Goal: Task Accomplishment & Management: Manage account settings

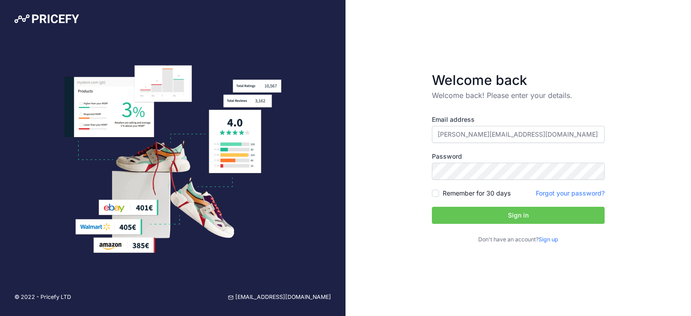
click at [495, 208] on button "Sign in" at bounding box center [518, 215] width 173 height 17
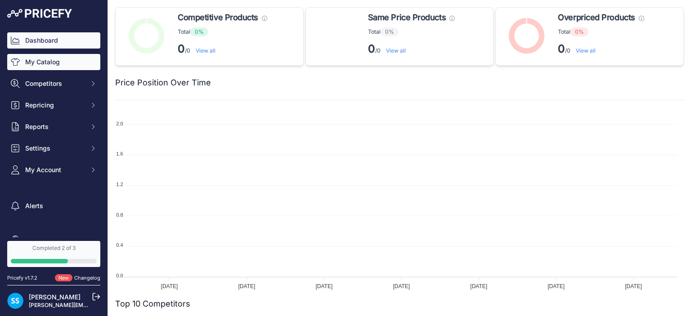
click at [59, 63] on link "My Catalog" at bounding box center [53, 62] width 93 height 16
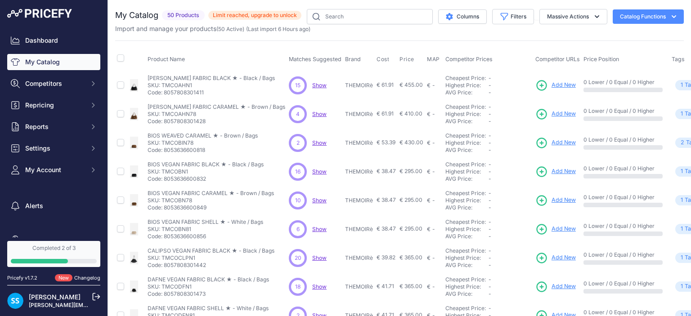
scroll to position [18, 0]
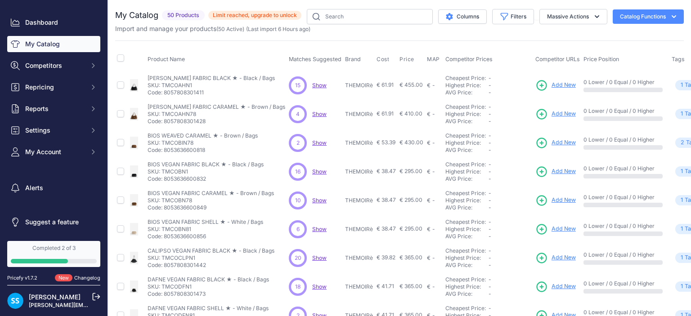
click at [87, 249] on div "Completed 2 of 3" at bounding box center [54, 248] width 86 height 7
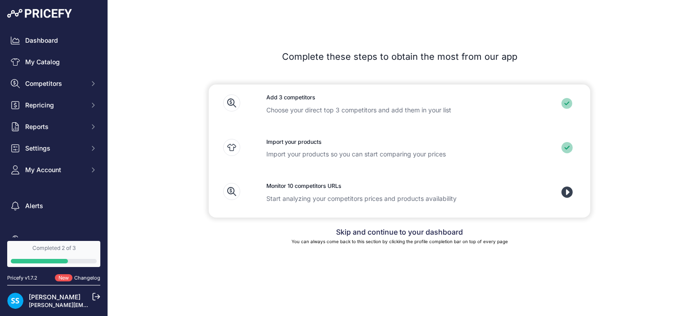
click at [564, 196] on icon at bounding box center [567, 192] width 11 height 11
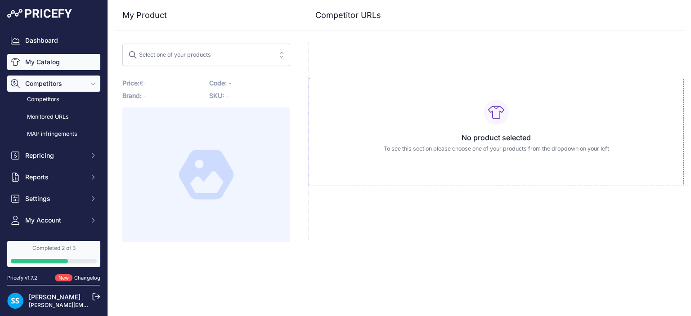
click at [44, 61] on link "My Catalog" at bounding box center [53, 62] width 93 height 16
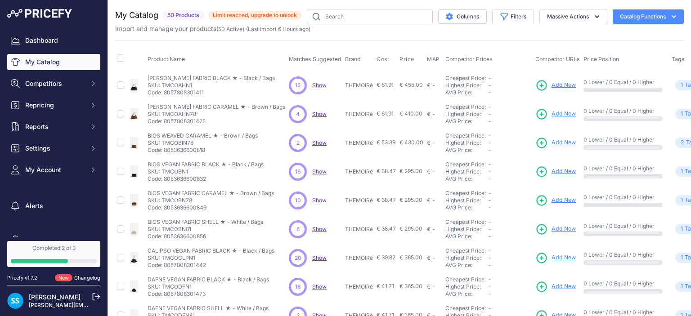
click at [315, 87] on span "Show" at bounding box center [319, 85] width 14 height 7
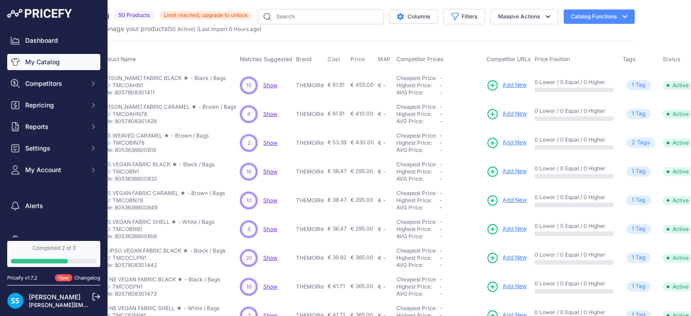
scroll to position [0, 80]
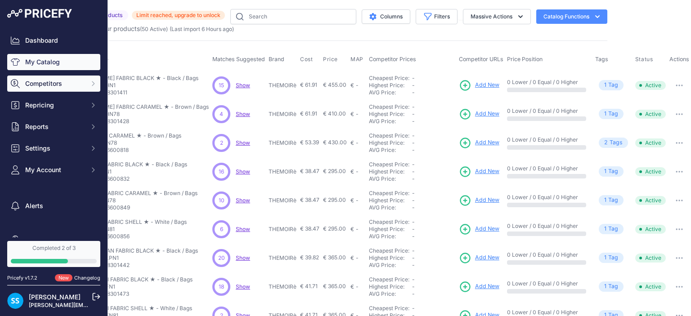
click at [71, 78] on button "Competitors" at bounding box center [53, 84] width 93 height 16
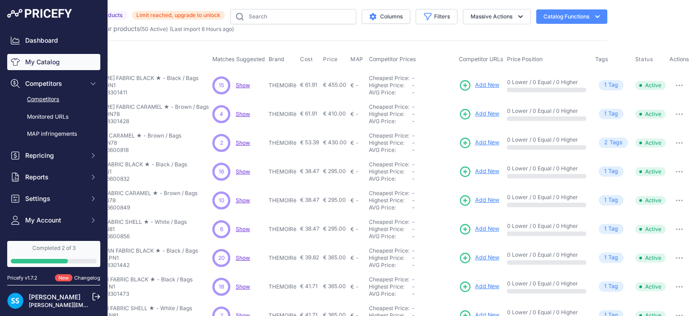
click at [66, 97] on link "Competitors" at bounding box center [53, 100] width 93 height 16
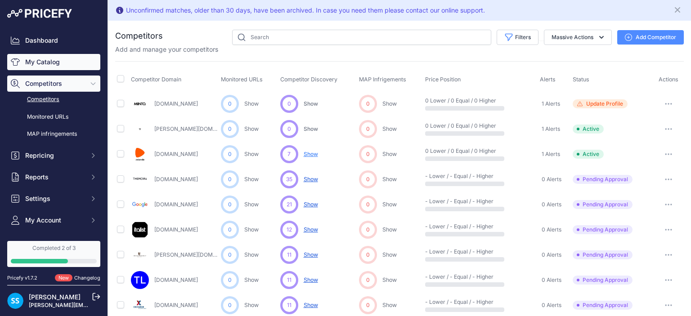
click at [59, 54] on link "My Catalog" at bounding box center [53, 62] width 93 height 16
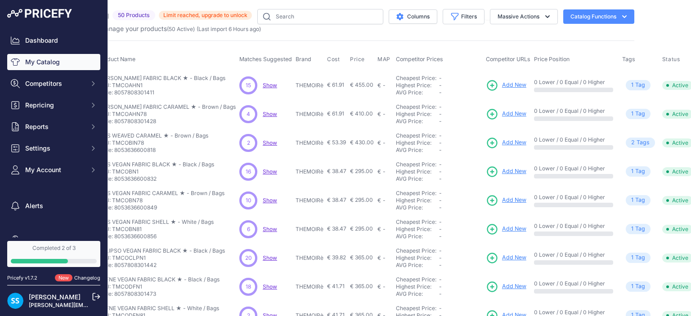
scroll to position [0, 80]
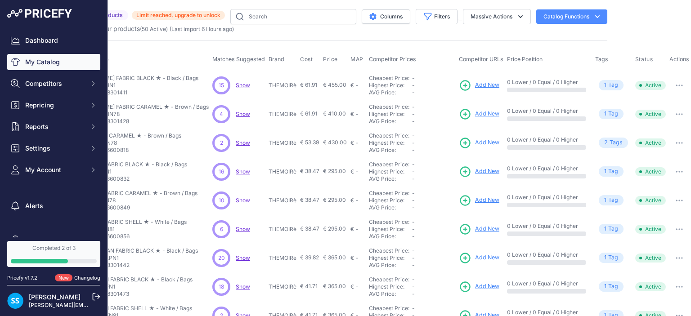
click at [212, 61] on span "Matches Suggested" at bounding box center [238, 59] width 53 height 7
click at [673, 87] on button "button" at bounding box center [680, 85] width 18 height 13
click at [622, 38] on main "Close You are not connected to the internet. ​" at bounding box center [399, 158] width 583 height 316
click at [459, 85] on icon at bounding box center [465, 85] width 13 height 13
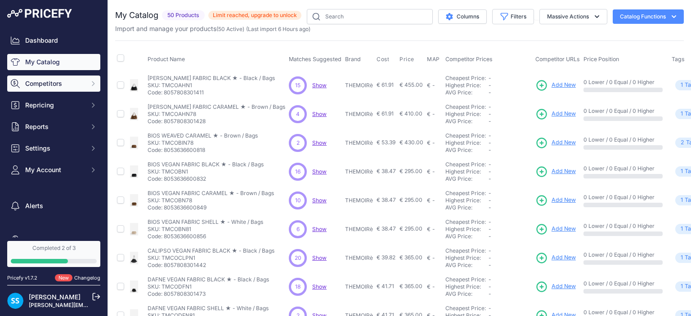
click at [78, 84] on button "Competitors" at bounding box center [53, 84] width 93 height 16
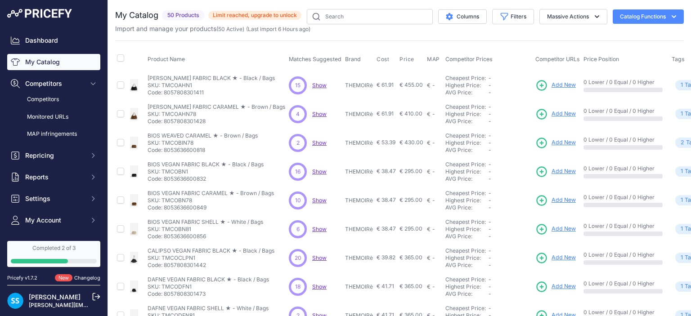
click at [56, 253] on link "Completed 2 of 3" at bounding box center [53, 254] width 93 height 26
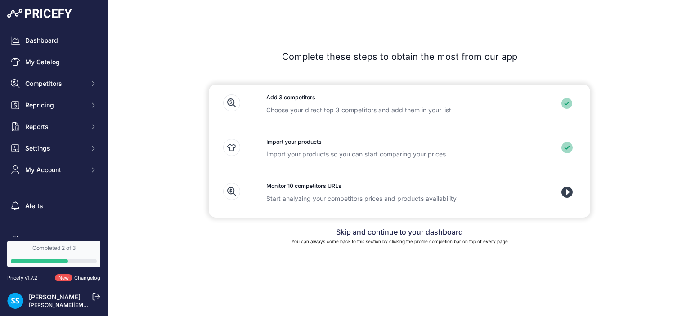
click at [569, 192] on icon at bounding box center [567, 192] width 11 height 11
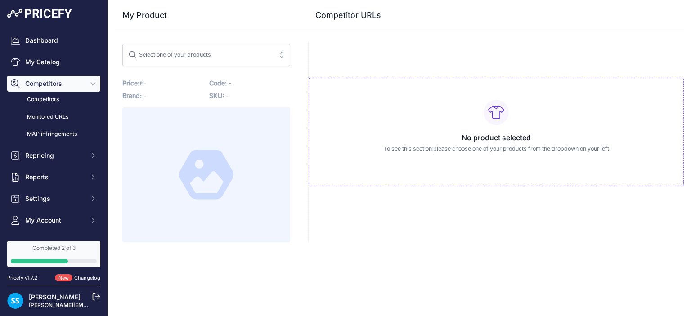
click at [247, 57] on span "Select one of your products" at bounding box center [200, 55] width 144 height 14
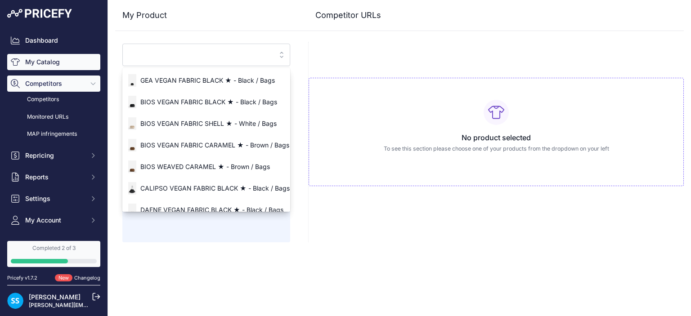
click at [45, 57] on link "My Catalog" at bounding box center [53, 62] width 93 height 16
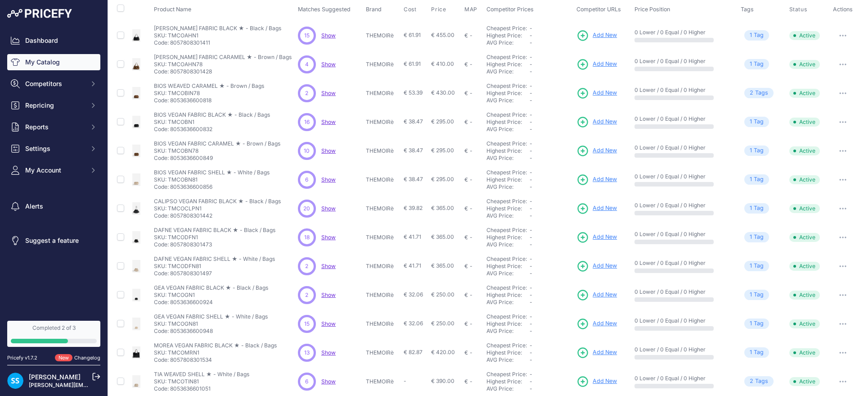
scroll to position [50, 0]
drag, startPoint x: 655, startPoint y: 11, endPoint x: 583, endPoint y: 160, distance: 165.5
click at [583, 160] on td "Add New" at bounding box center [604, 150] width 58 height 29
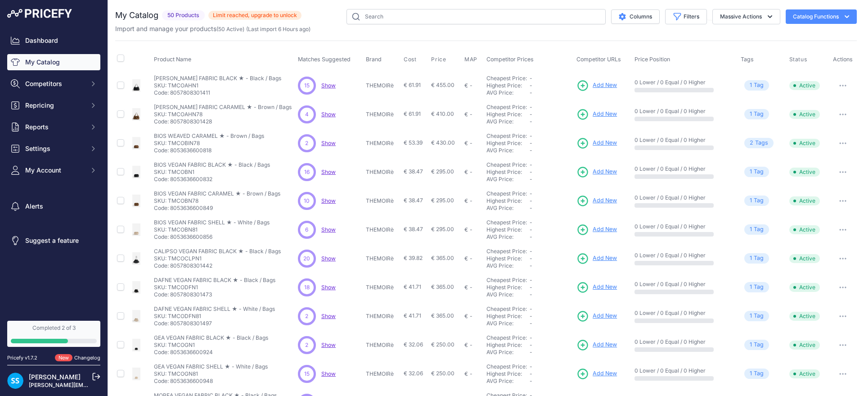
drag, startPoint x: 235, startPoint y: 249, endPoint x: 158, endPoint y: 249, distance: 77.4
click at [154, 253] on p "CALIPSO VEGAN FABRIC BLACK ★ - Black / Bags" at bounding box center [217, 251] width 127 height 7
copy p "CALIPSO VEGAN FABRIC BLACK"
click at [404, 260] on span "€ 39.82" at bounding box center [413, 257] width 19 height 7
click at [321, 260] on span "Show" at bounding box center [328, 258] width 14 height 7
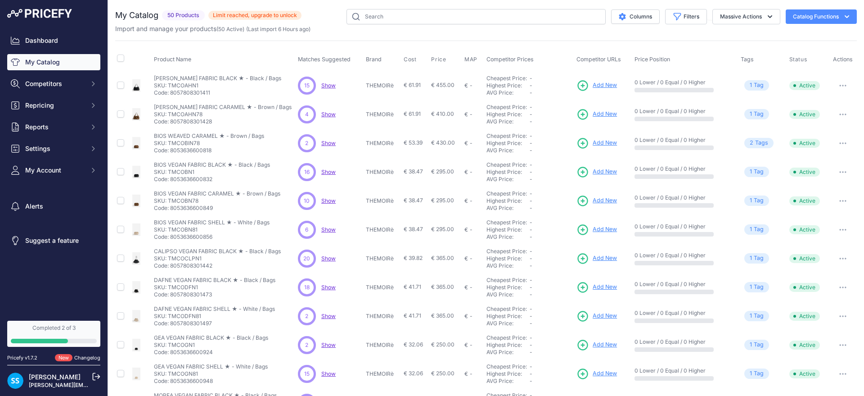
click at [322, 82] on span "Show" at bounding box center [328, 85] width 14 height 7
click at [81, 87] on span "Competitors" at bounding box center [54, 83] width 59 height 9
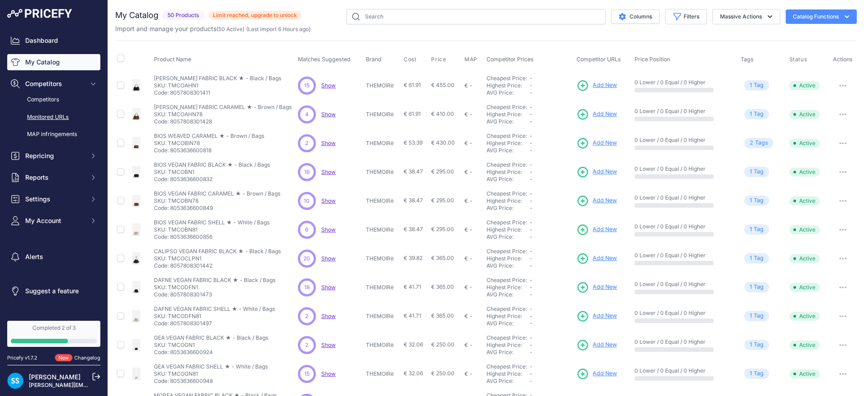
click at [70, 116] on link "Monitored URLs" at bounding box center [53, 117] width 93 height 16
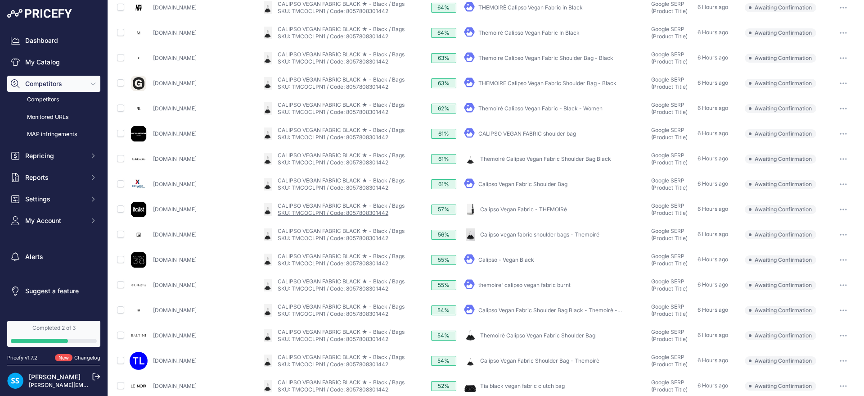
scroll to position [231, 0]
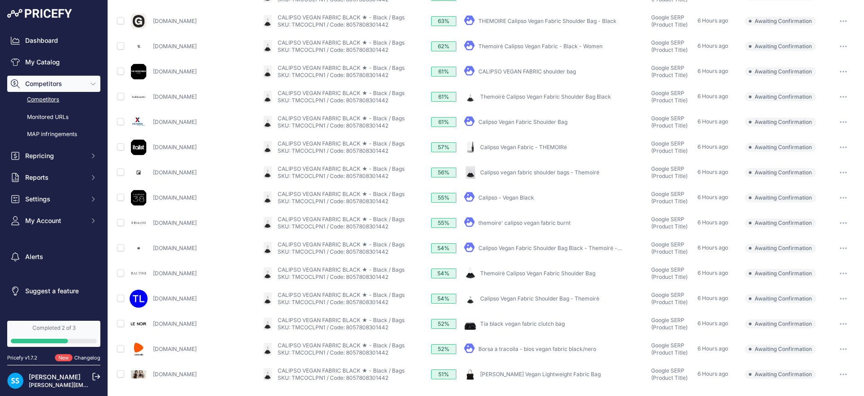
click at [835, 351] on button "button" at bounding box center [844, 349] width 18 height 13
click at [0, 0] on button "Confirm match" at bounding box center [0, 0] width 0 height 0
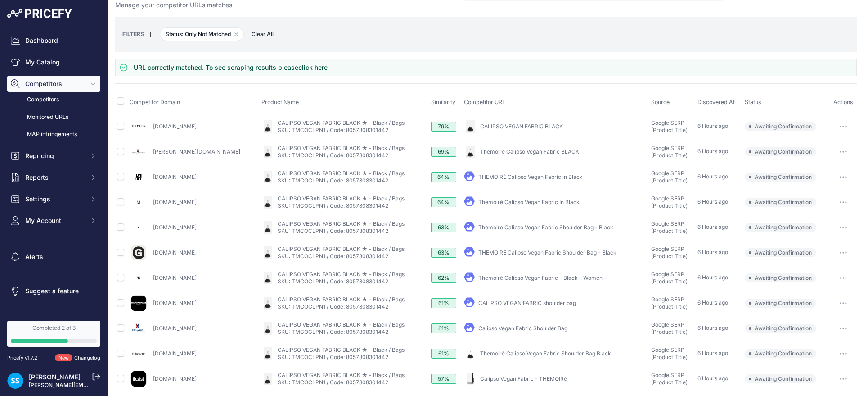
scroll to position [0, 0]
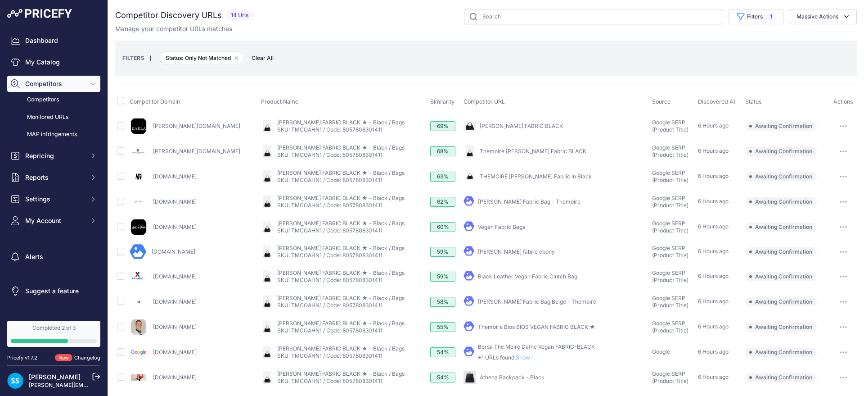
click at [836, 128] on button "button" at bounding box center [844, 126] width 18 height 13
click at [826, 139] on button "Confirm match" at bounding box center [819, 145] width 74 height 14
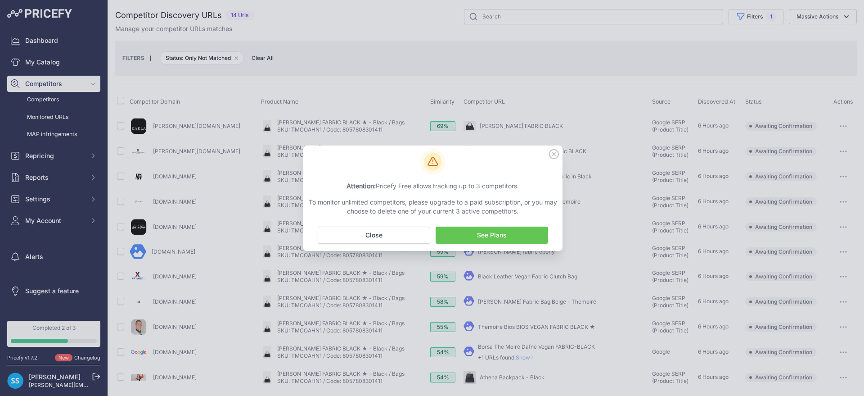
click at [385, 230] on button "No Close" at bounding box center [374, 234] width 113 height 17
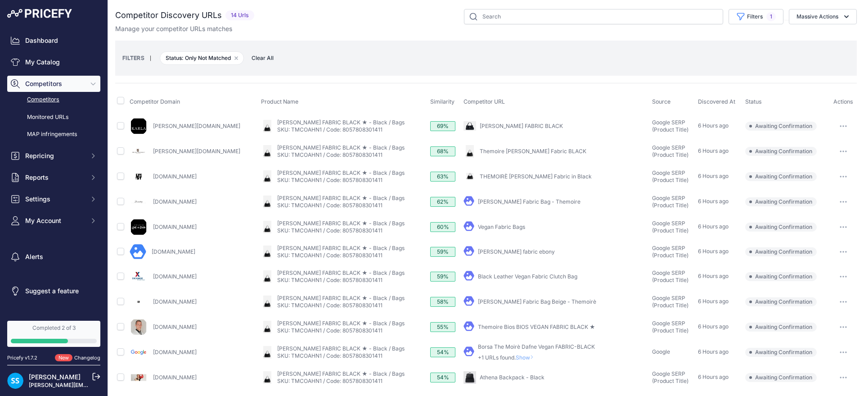
click at [61, 83] on span "Competitors" at bounding box center [54, 83] width 59 height 9
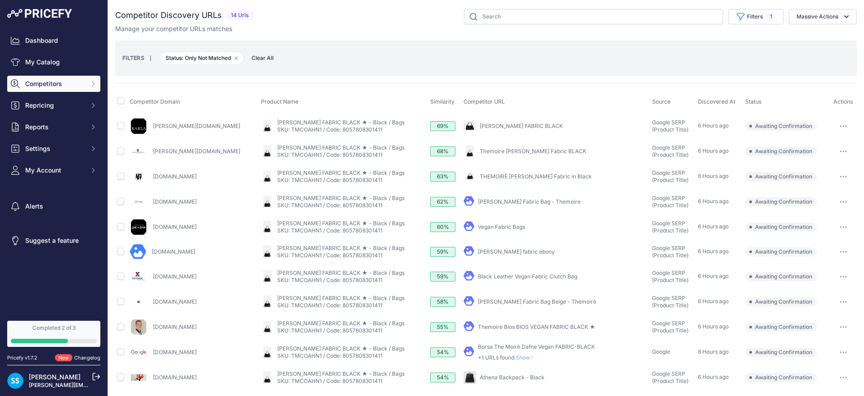
click at [64, 88] on span "Competitors" at bounding box center [54, 83] width 59 height 9
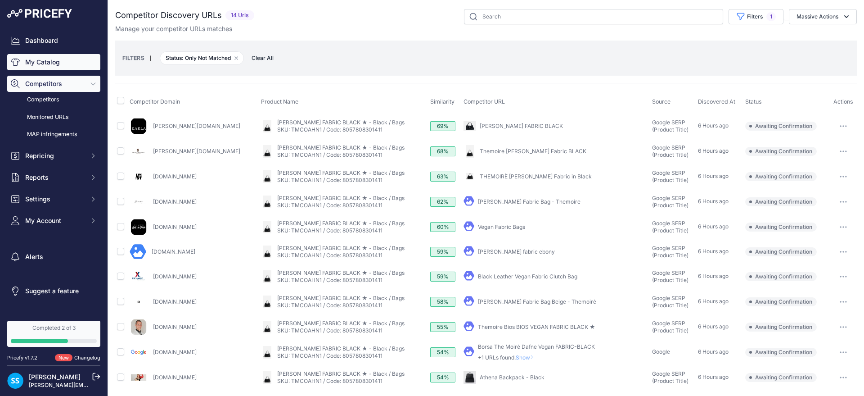
click at [50, 59] on link "My Catalog" at bounding box center [53, 62] width 93 height 16
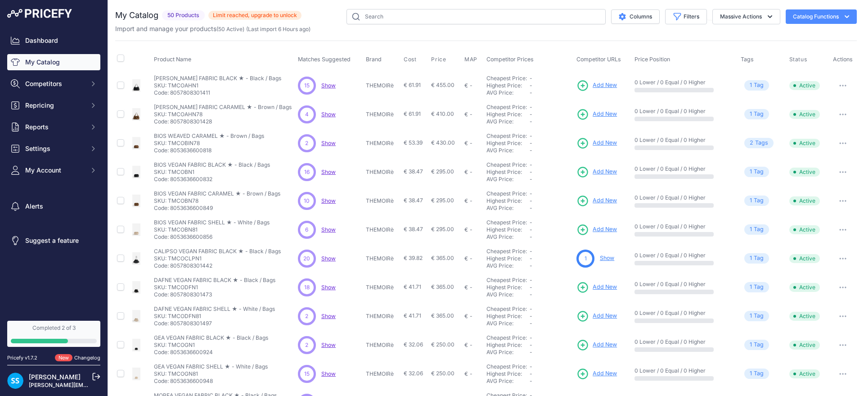
click at [834, 87] on button "button" at bounding box center [843, 85] width 18 height 13
click at [771, 41] on div "Product Name Matches Suggested Brand Cost" at bounding box center [486, 272] width 742 height 463
click at [597, 88] on span "Add New" at bounding box center [605, 85] width 24 height 9
click at [328, 174] on span "Show" at bounding box center [328, 171] width 14 height 7
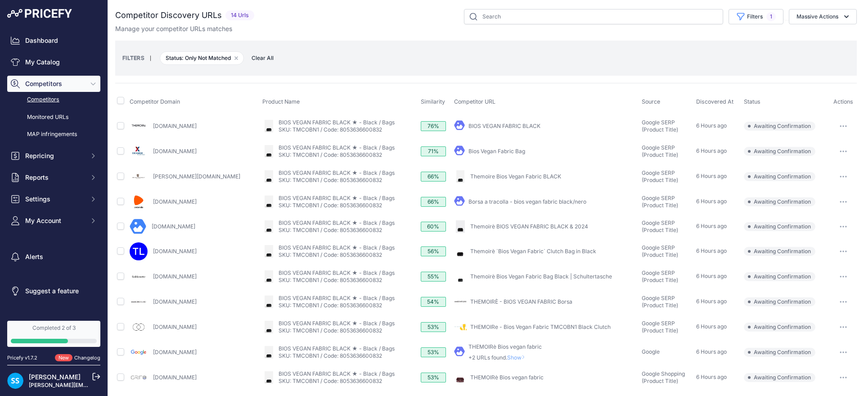
click at [835, 127] on button "button" at bounding box center [844, 126] width 18 height 13
click at [818, 147] on button "Confirm match" at bounding box center [819, 145] width 74 height 14
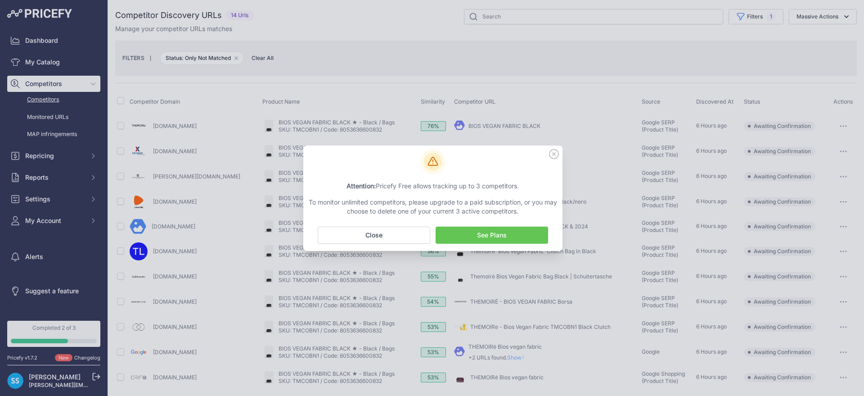
click at [550, 151] on icon at bounding box center [554, 153] width 9 height 9
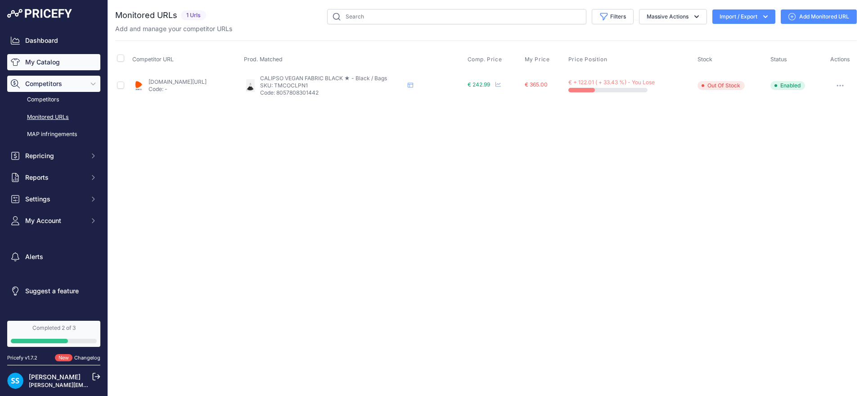
click at [61, 67] on link "My Catalog" at bounding box center [53, 62] width 93 height 16
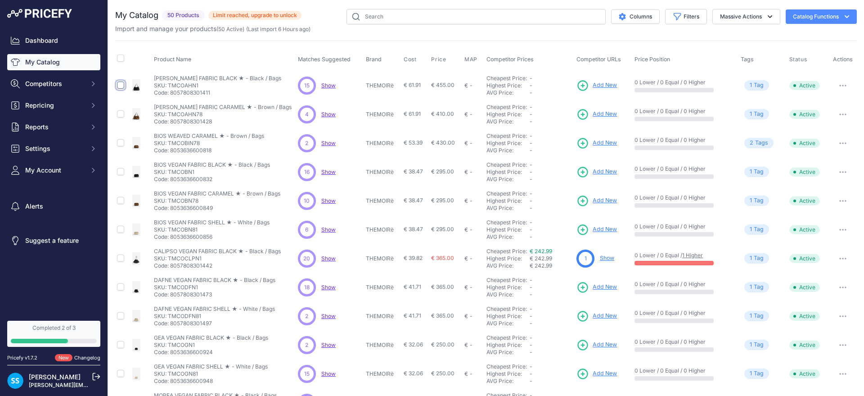
click at [119, 84] on input "checkbox" at bounding box center [120, 84] width 7 height 7
checkbox input "true"
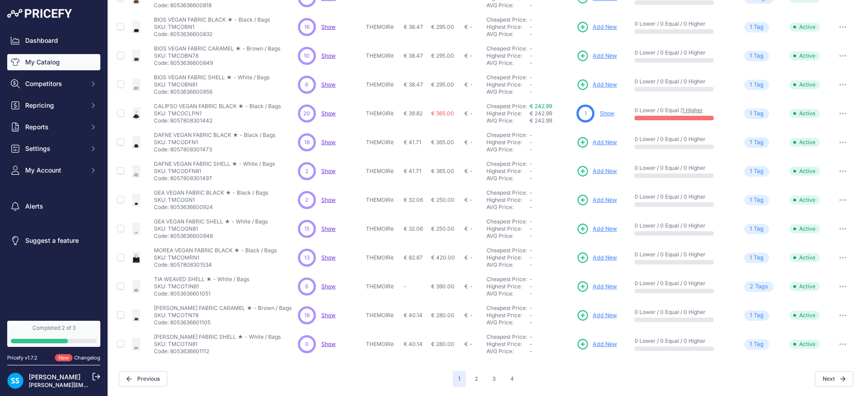
scroll to position [145, 0]
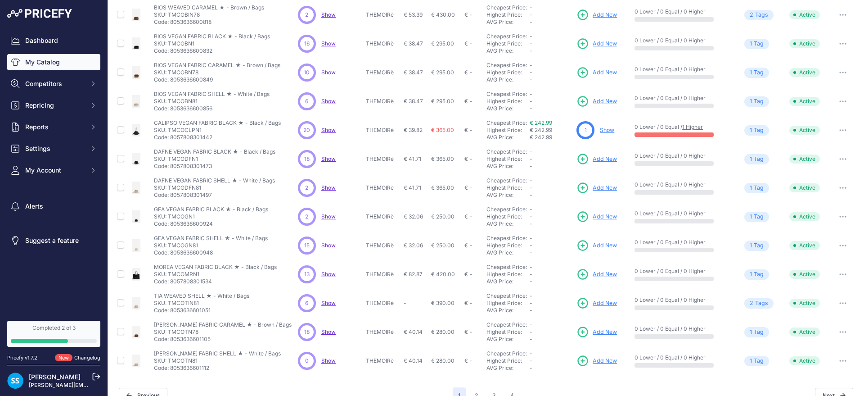
click at [116, 333] on td at bounding box center [121, 331] width 13 height 29
click at [122, 334] on input "checkbox" at bounding box center [120, 331] width 7 height 7
checkbox input "true"
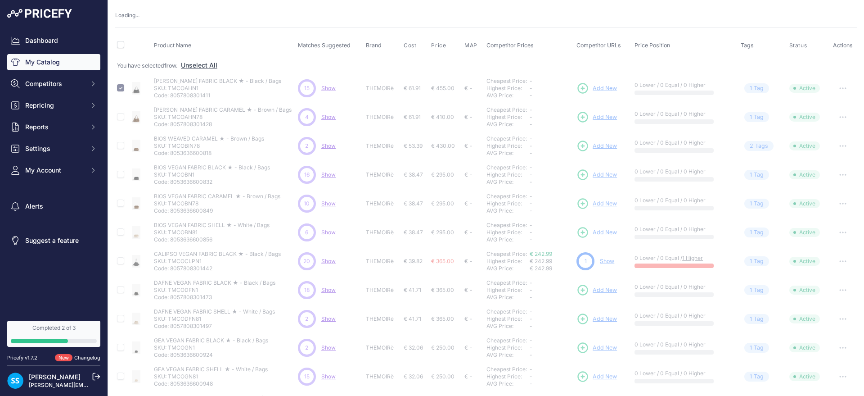
scroll to position [0, 0]
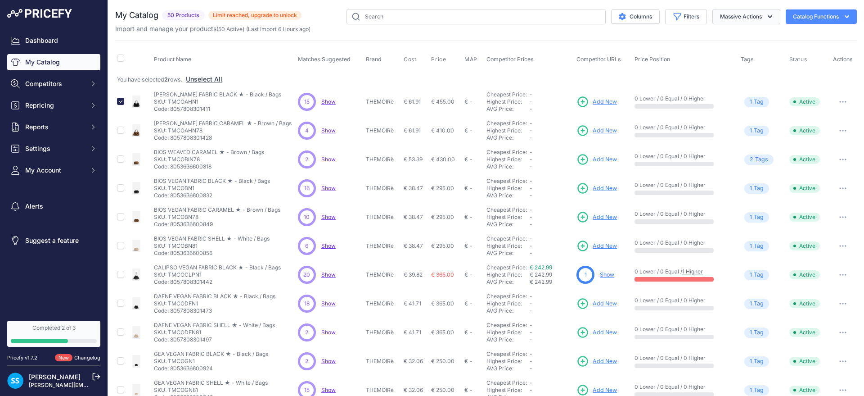
click at [723, 21] on button "Massive Actions" at bounding box center [747, 16] width 68 height 15
click at [651, 36] on div "My Catalog 50 Products" at bounding box center [486, 278] width 742 height 539
click at [120, 59] on input "checkbox" at bounding box center [120, 57] width 7 height 7
checkbox input "true"
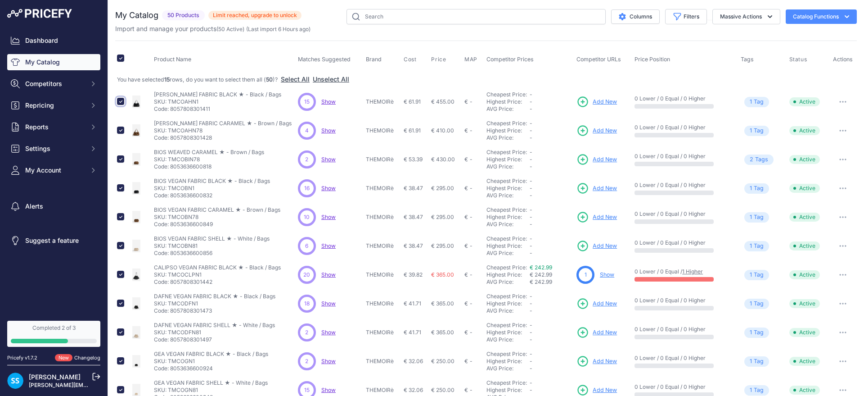
click at [122, 99] on input "checkbox" at bounding box center [120, 101] width 7 height 7
checkbox input "false"
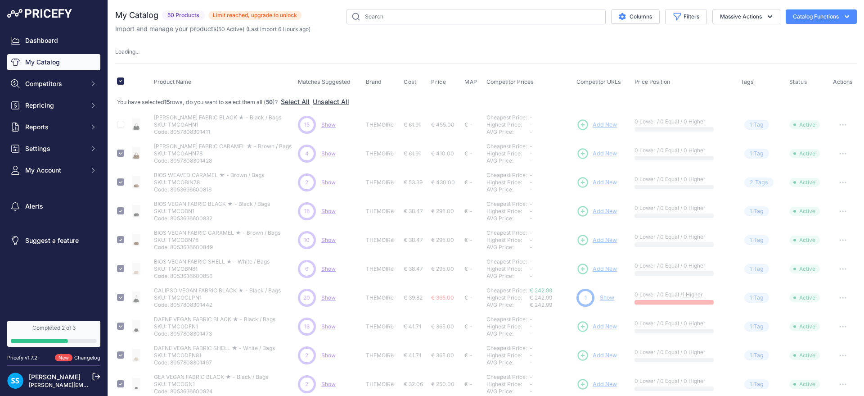
checkbox input "false"
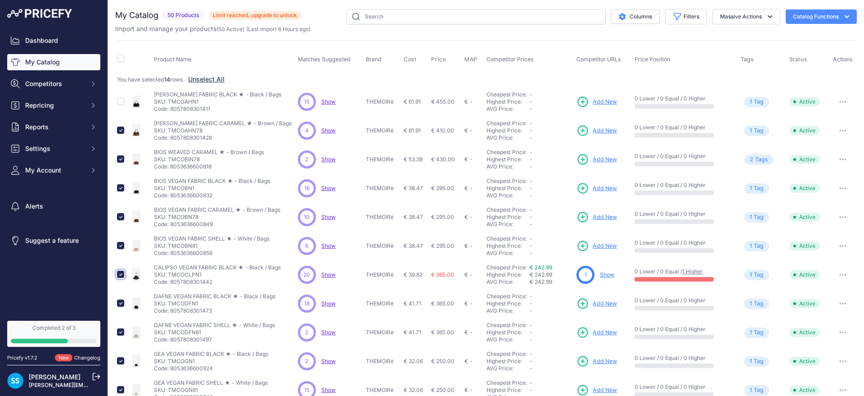
click at [121, 275] on input "checkbox" at bounding box center [120, 274] width 7 height 7
checkbox input "false"
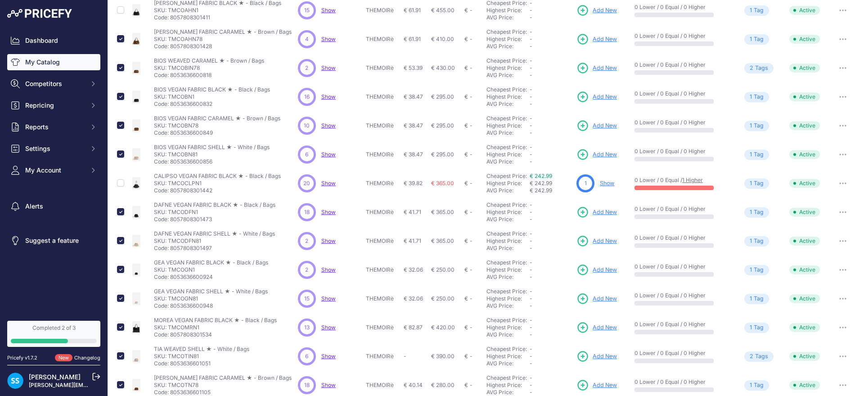
scroll to position [146, 0]
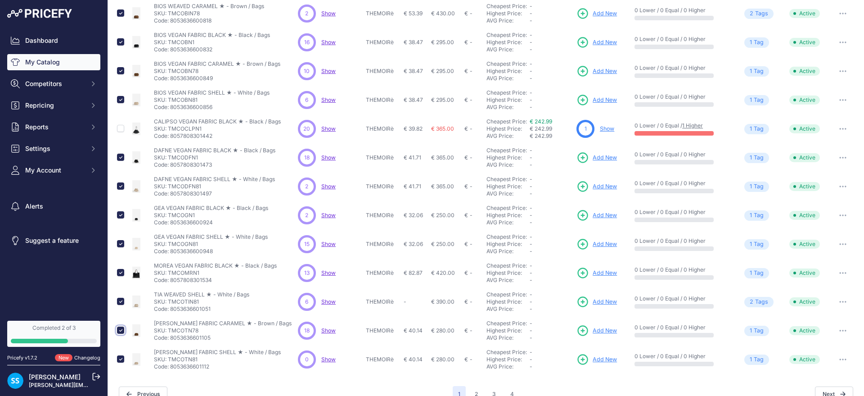
click at [121, 330] on input "checkbox" at bounding box center [120, 329] width 7 height 7
checkbox input "false"
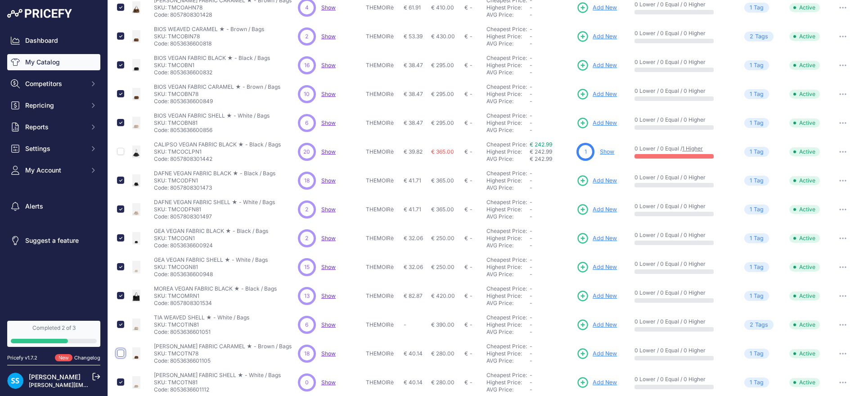
scroll to position [169, 0]
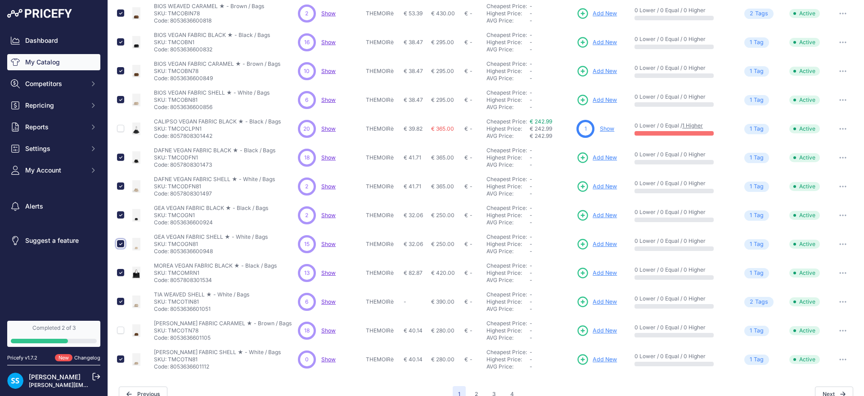
click at [122, 245] on input "checkbox" at bounding box center [120, 243] width 7 height 7
checkbox input "false"
click at [121, 271] on input "checkbox" at bounding box center [120, 272] width 7 height 7
checkbox input "false"
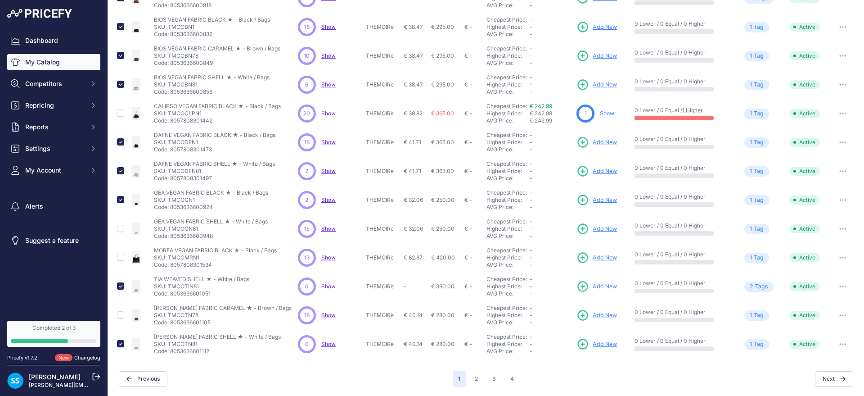
scroll to position [0, 0]
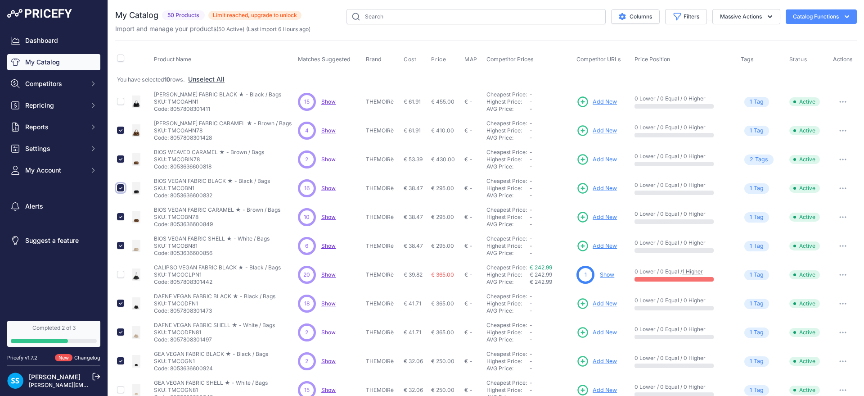
click at [120, 188] on input "checkbox" at bounding box center [120, 187] width 7 height 7
checkbox input "false"
click at [118, 218] on input "checkbox" at bounding box center [120, 216] width 7 height 7
checkbox input "false"
click at [718, 14] on button "Massive Actions" at bounding box center [747, 16] width 68 height 15
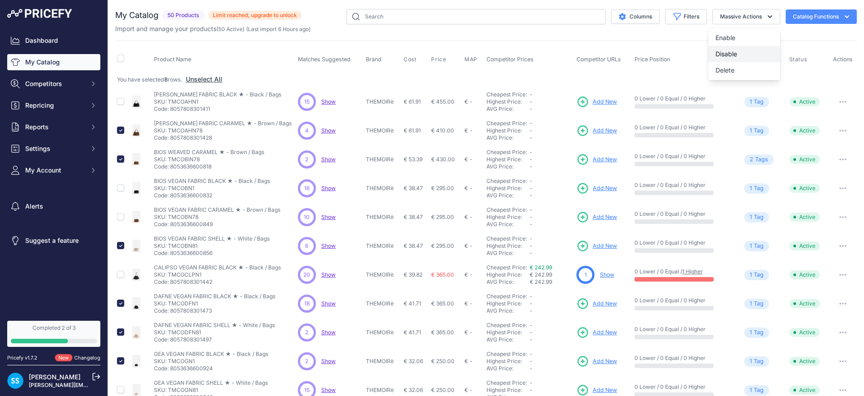
click at [718, 53] on span "Disable" at bounding box center [727, 54] width 22 height 8
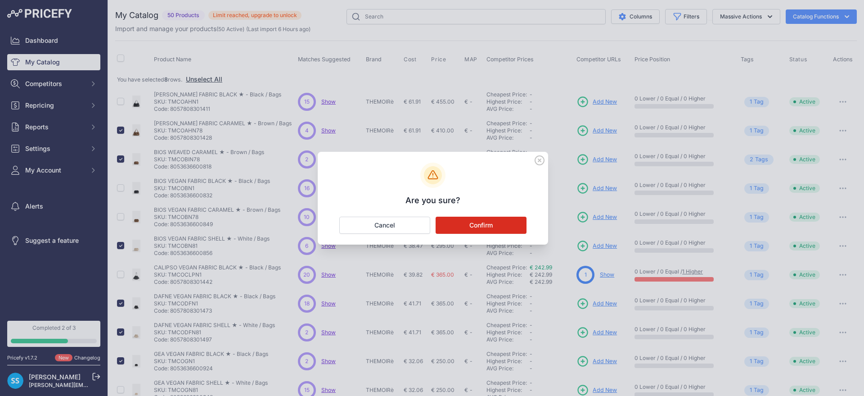
click at [492, 224] on button "Confirm" at bounding box center [481, 225] width 91 height 17
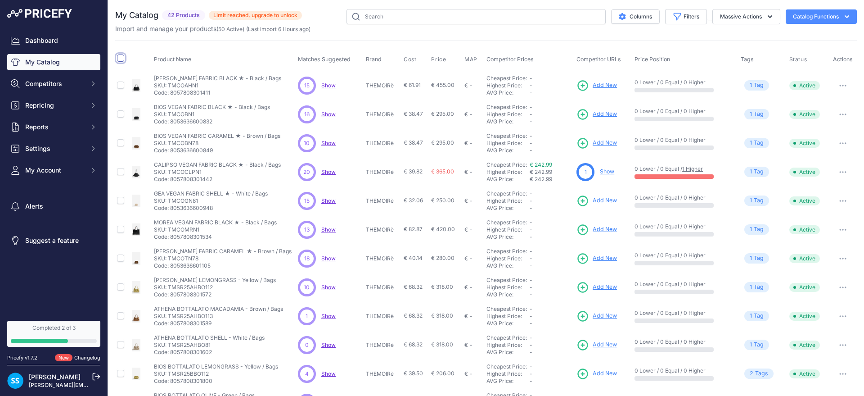
click at [121, 57] on input "checkbox" at bounding box center [120, 57] width 7 height 7
checkbox input "true"
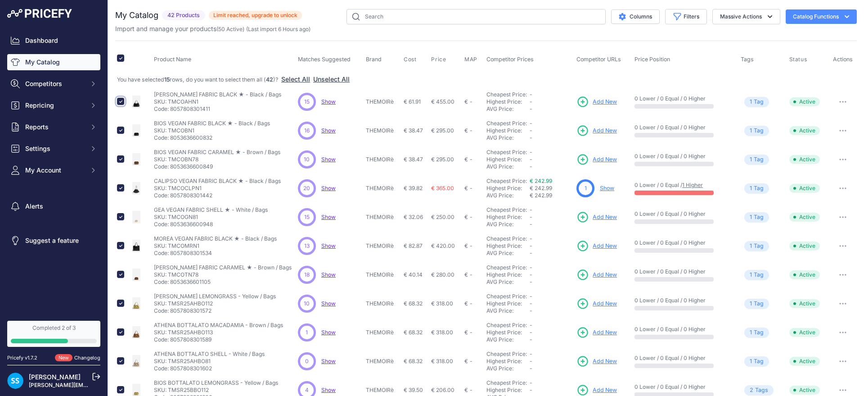
click at [121, 102] on input "checkbox" at bounding box center [120, 101] width 7 height 7
checkbox input "false"
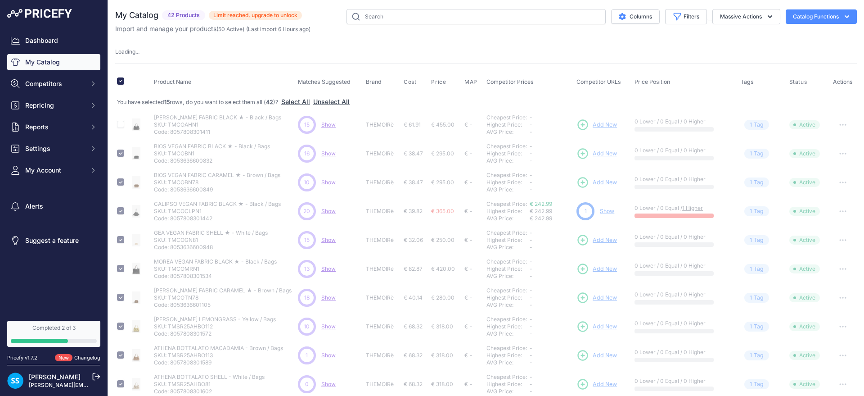
checkbox input "false"
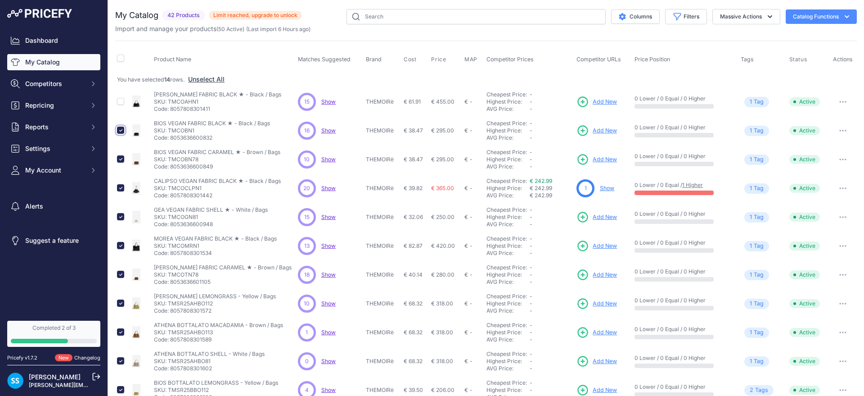
click at [122, 129] on input "checkbox" at bounding box center [120, 130] width 7 height 7
checkbox input "false"
click at [123, 157] on input "checkbox" at bounding box center [120, 158] width 7 height 7
checkbox input "false"
click at [122, 221] on td at bounding box center [121, 217] width 13 height 29
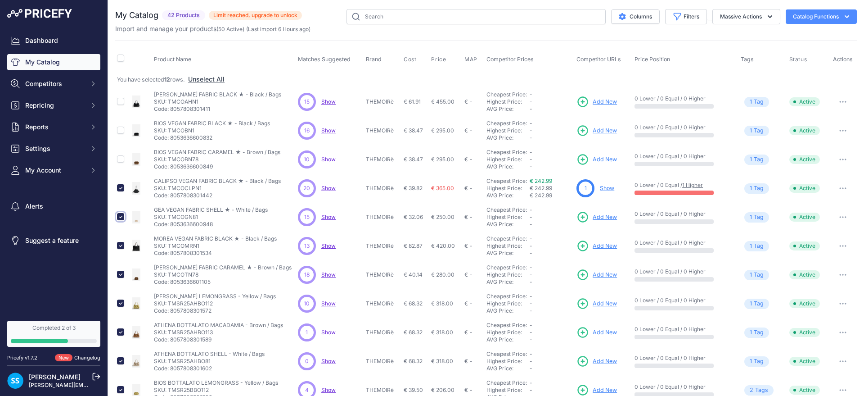
click at [122, 217] on input "checkbox" at bounding box center [120, 216] width 7 height 7
checkbox input "false"
click at [122, 189] on input "checkbox" at bounding box center [120, 187] width 7 height 7
checkbox input "false"
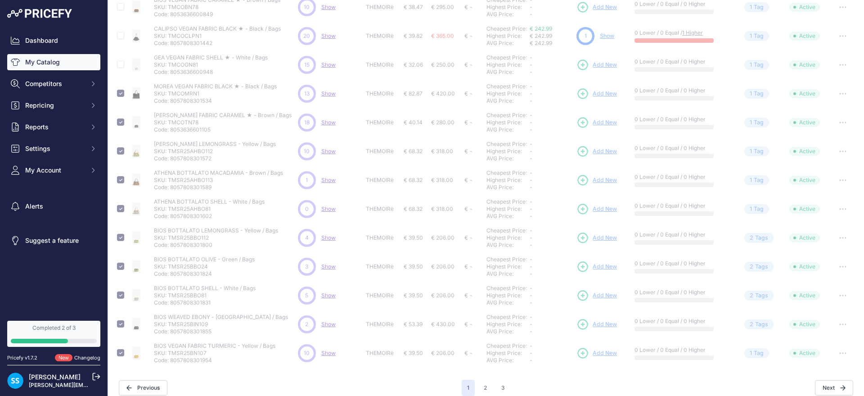
scroll to position [184, 0]
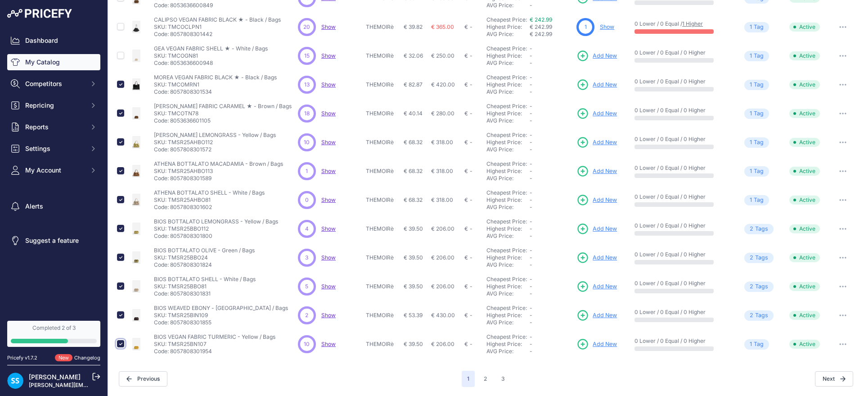
click at [119, 343] on input "checkbox" at bounding box center [120, 343] width 7 height 7
checkbox input "false"
click at [119, 143] on input "checkbox" at bounding box center [120, 141] width 7 height 7
checkbox input "false"
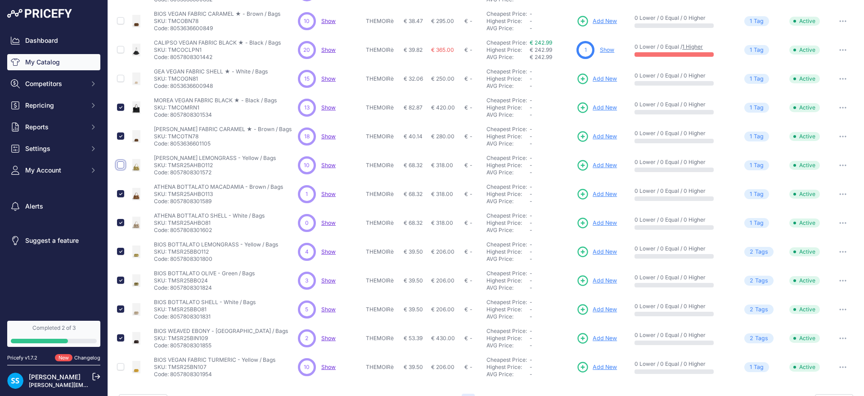
scroll to position [184, 0]
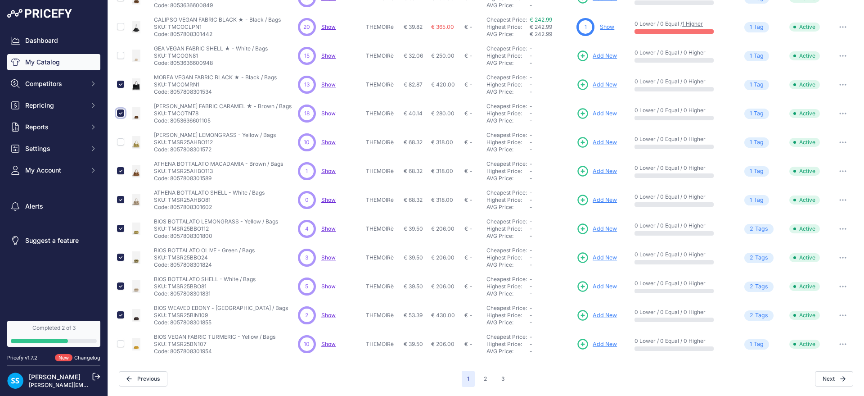
click at [121, 114] on input "checkbox" at bounding box center [120, 112] width 7 height 7
checkbox input "false"
click at [121, 85] on input "checkbox" at bounding box center [120, 84] width 7 height 7
checkbox input "false"
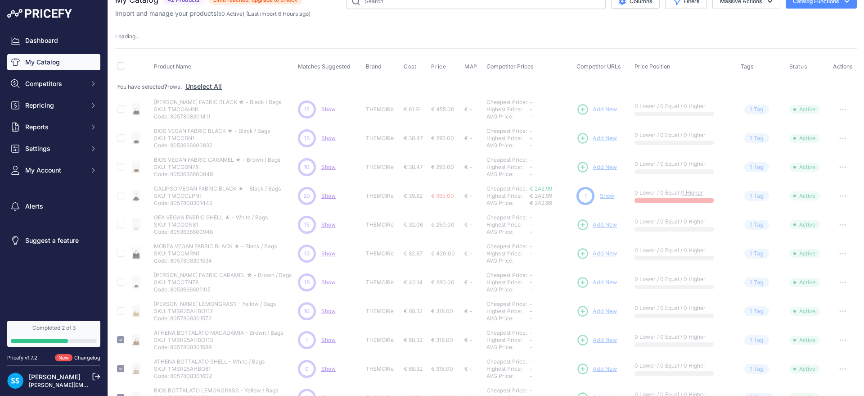
scroll to position [0, 0]
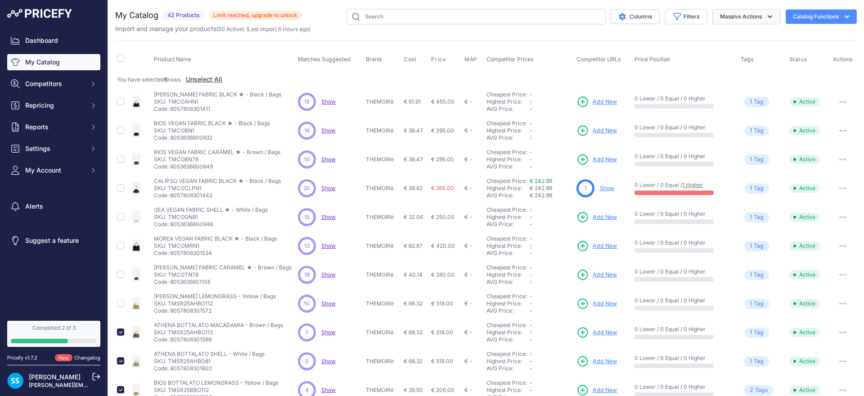
click at [755, 14] on button "Massive Actions" at bounding box center [747, 16] width 68 height 15
click at [730, 47] on button "Disable" at bounding box center [745, 54] width 72 height 16
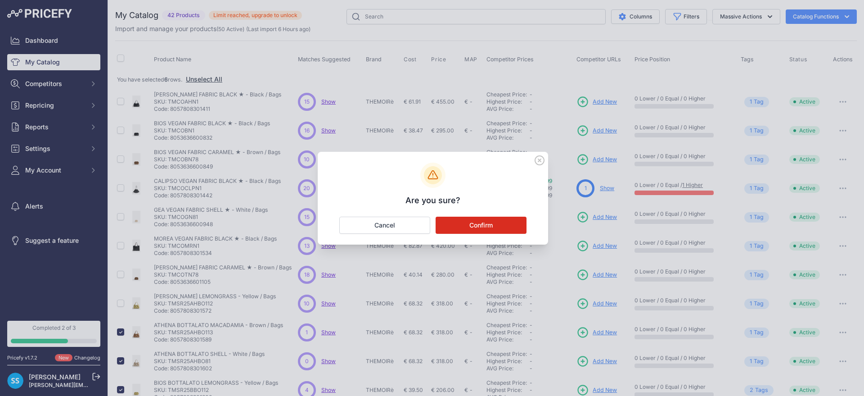
click at [457, 227] on button "Confirm" at bounding box center [481, 225] width 91 height 17
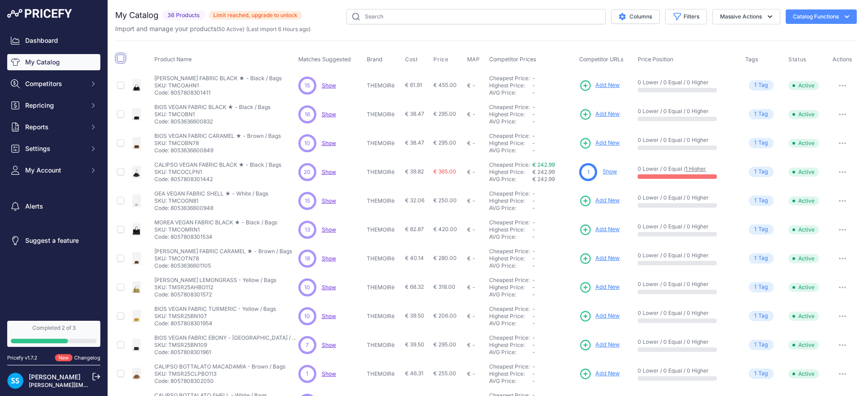
click at [119, 56] on input "checkbox" at bounding box center [120, 57] width 7 height 7
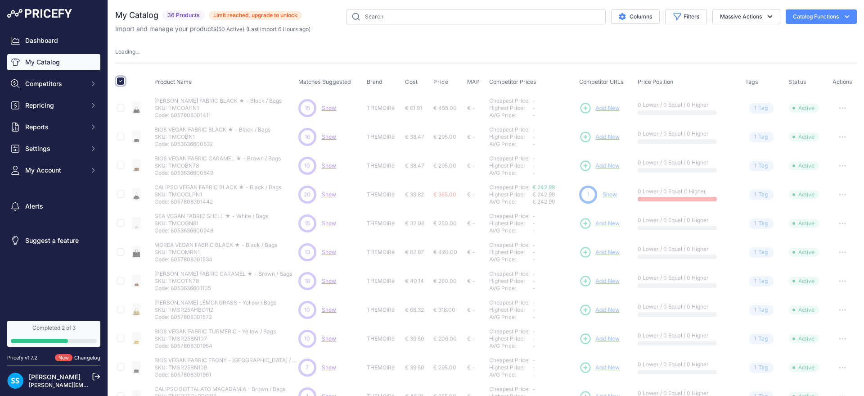
click at [124, 81] on input "checkbox" at bounding box center [120, 80] width 7 height 7
checkbox input "false"
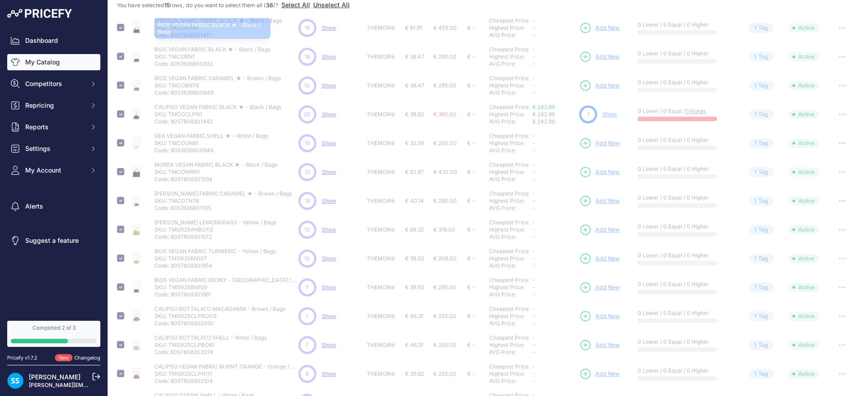
scroll to position [184, 0]
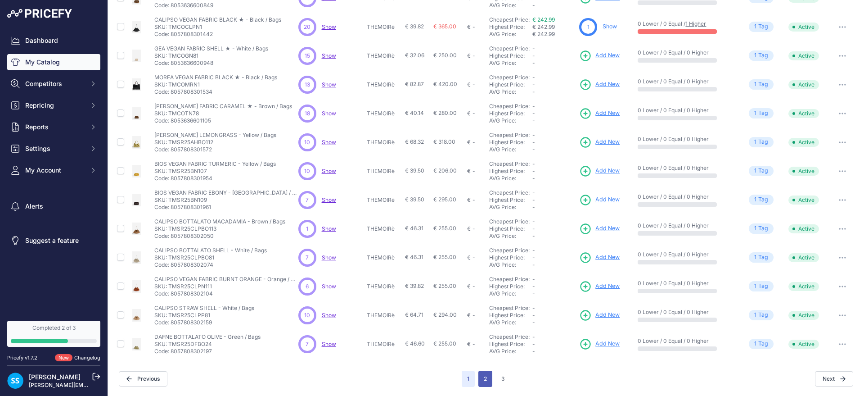
click at [482, 379] on button "2" at bounding box center [486, 379] width 14 height 16
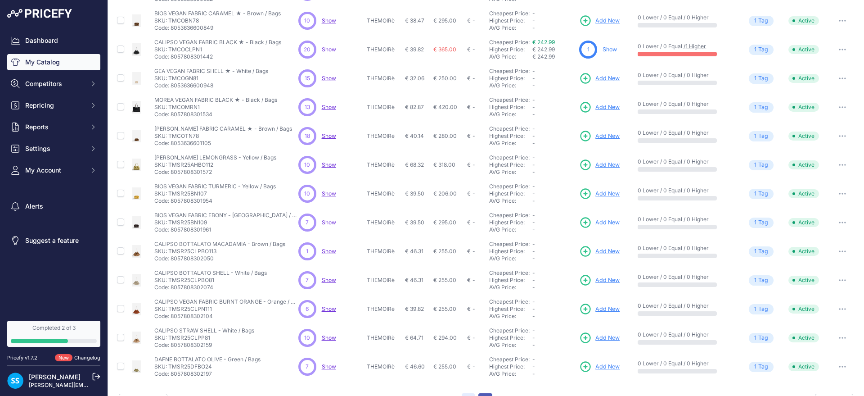
scroll to position [167, 0]
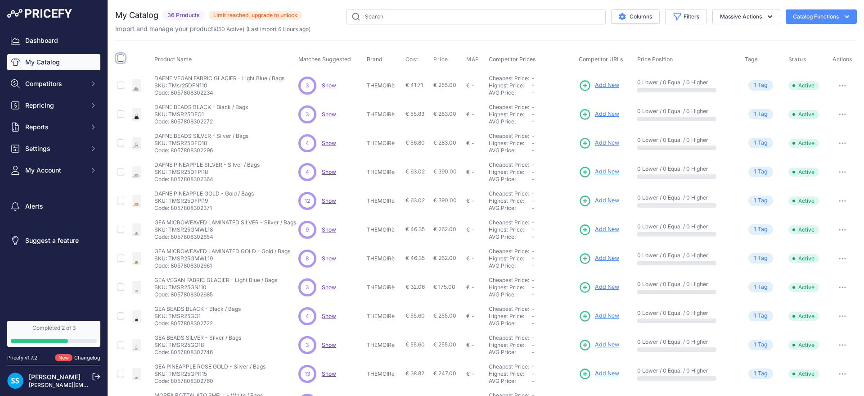
click at [120, 59] on input "checkbox" at bounding box center [120, 57] width 7 height 7
checkbox input "true"
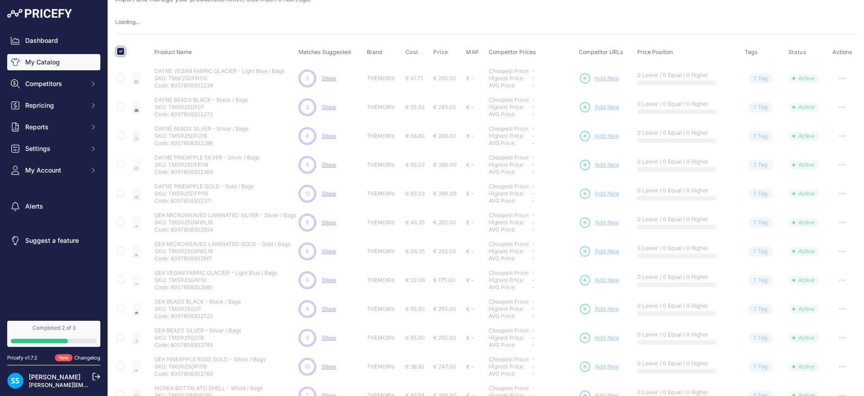
scroll to position [56, 0]
click at [121, 21] on input "checkbox" at bounding box center [120, 24] width 7 height 7
checkbox input "false"
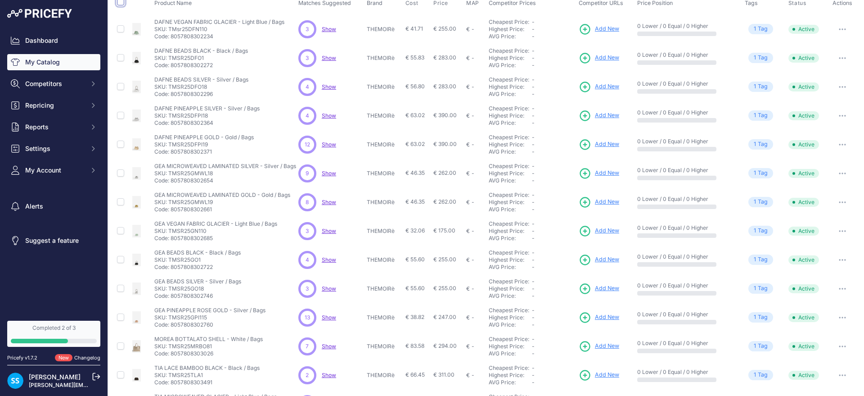
scroll to position [33, 0]
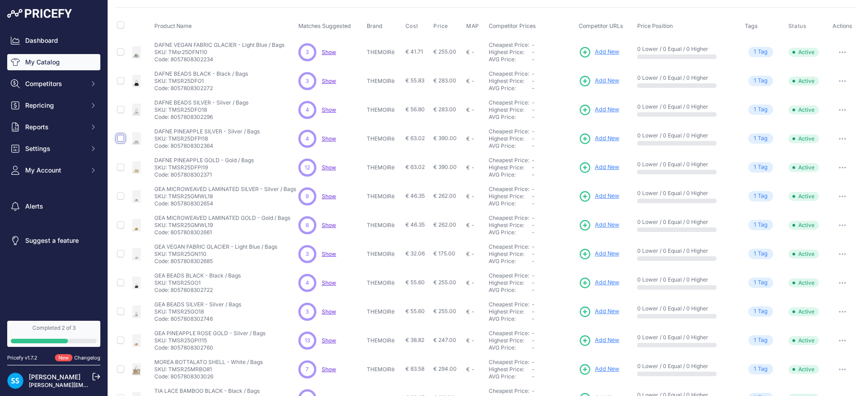
click at [121, 137] on input "checkbox" at bounding box center [120, 138] width 7 height 7
checkbox input "true"
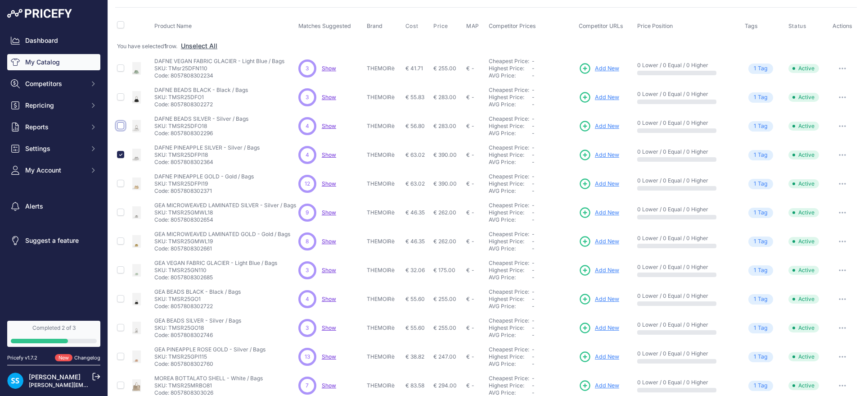
click at [121, 124] on input "checkbox" at bounding box center [120, 125] width 7 height 7
checkbox input "true"
click at [122, 98] on input "checkbox" at bounding box center [120, 96] width 7 height 7
checkbox input "true"
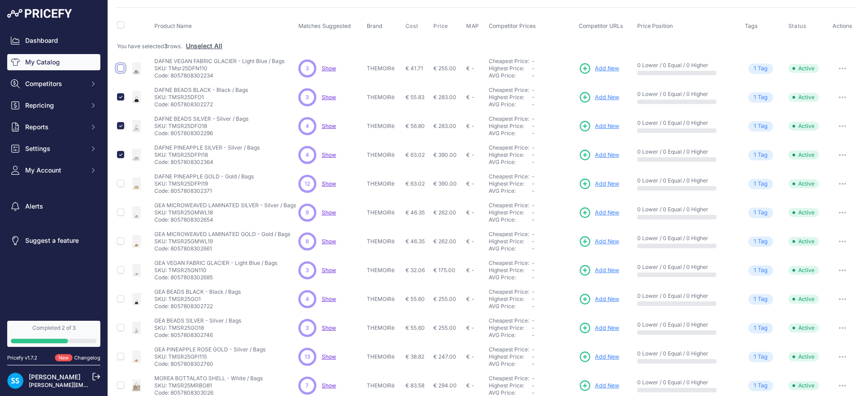
click at [120, 69] on input "checkbox" at bounding box center [120, 67] width 7 height 7
checkbox input "true"
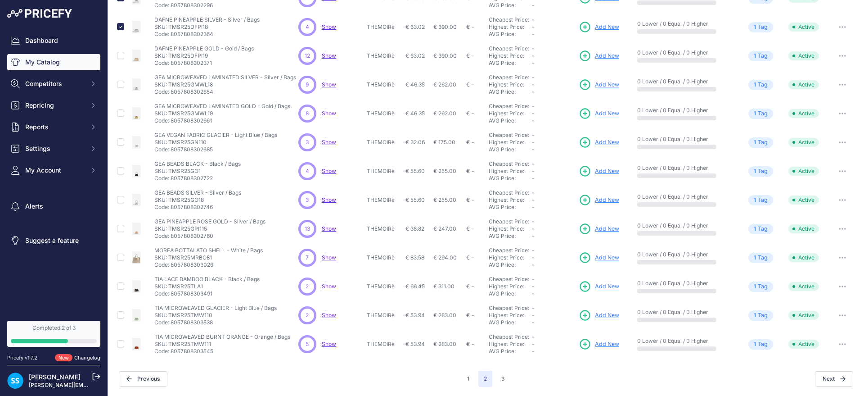
scroll to position [146, 0]
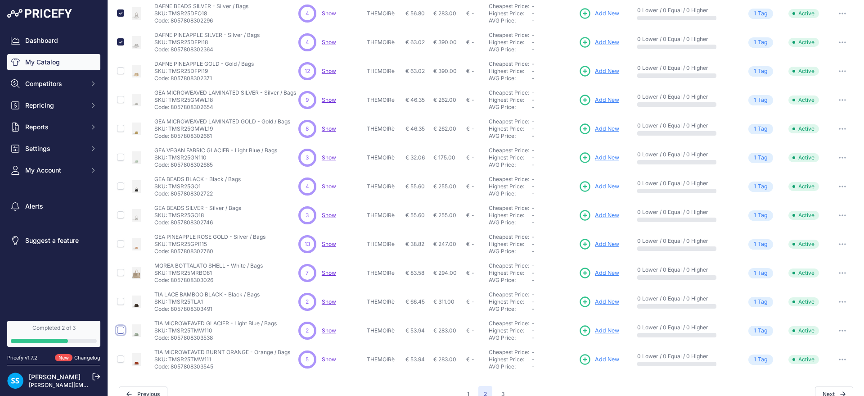
click at [122, 327] on input "checkbox" at bounding box center [120, 329] width 7 height 7
checkbox input "true"
click at [122, 214] on input "checkbox" at bounding box center [120, 214] width 7 height 7
checkbox input "true"
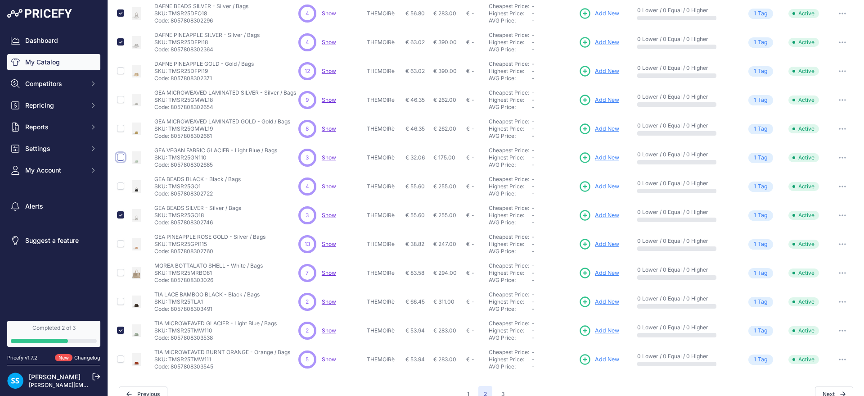
click at [122, 157] on input "checkbox" at bounding box center [120, 157] width 7 height 7
checkbox input "true"
click at [121, 187] on input "checkbox" at bounding box center [120, 185] width 7 height 7
checkbox input "true"
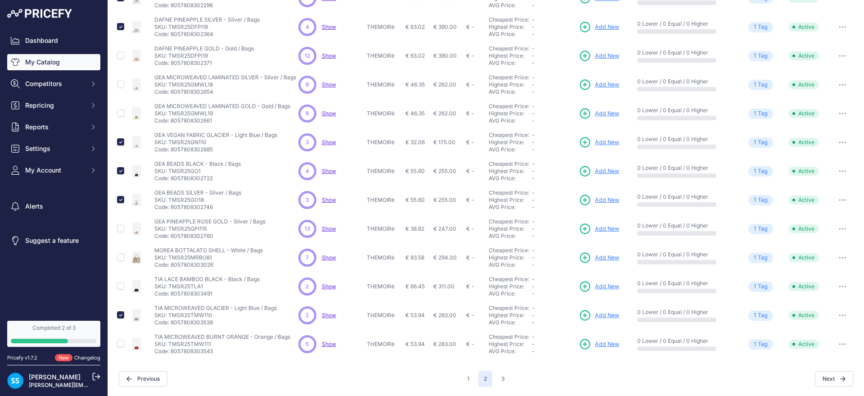
scroll to position [146, 0]
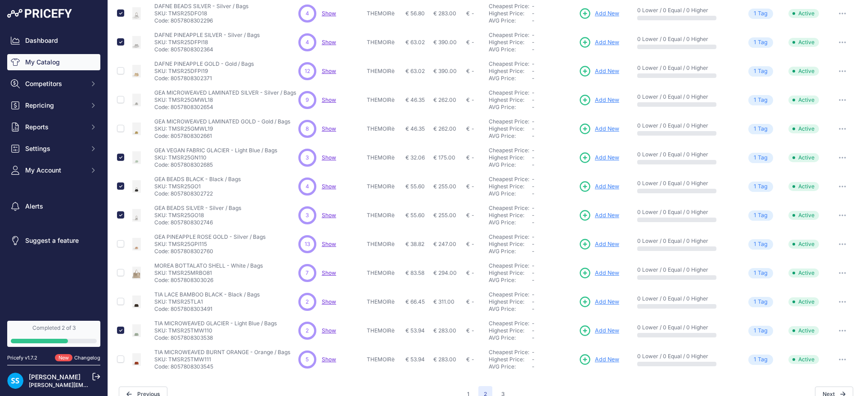
click at [124, 297] on div at bounding box center [120, 300] width 7 height 9
click at [124, 300] on input "checkbox" at bounding box center [120, 301] width 7 height 7
checkbox input "true"
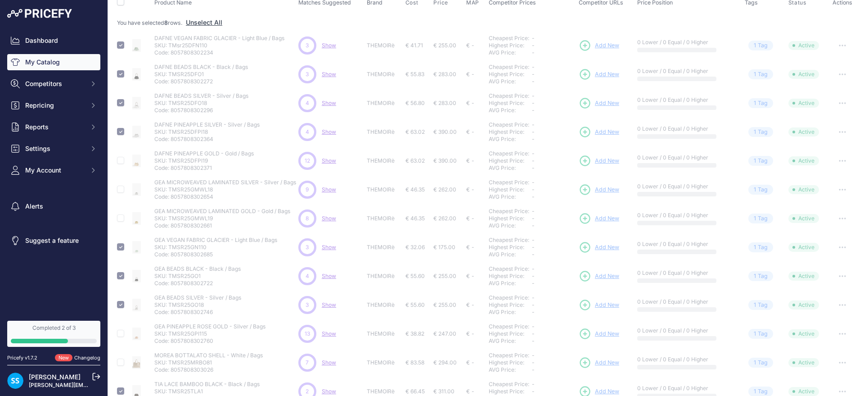
scroll to position [0, 0]
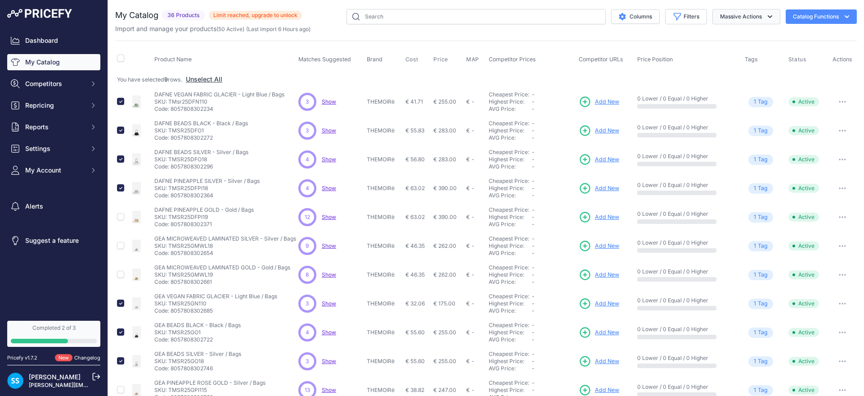
click at [719, 18] on button "Massive Actions" at bounding box center [747, 16] width 68 height 15
click at [709, 59] on button "Disable" at bounding box center [745, 54] width 72 height 16
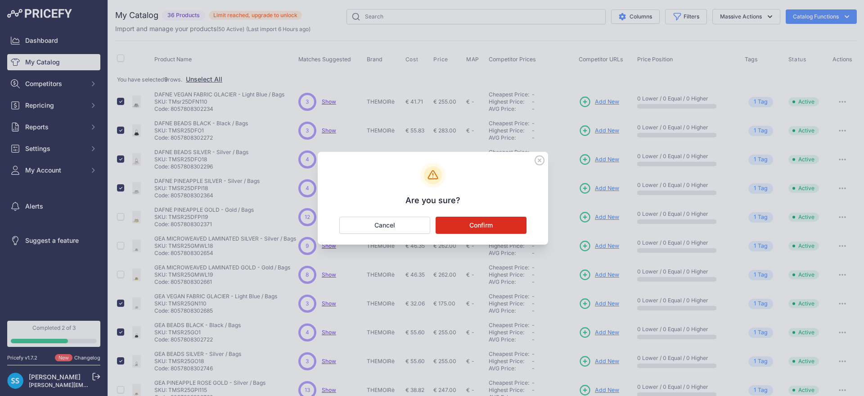
click at [490, 223] on button "Confirm" at bounding box center [481, 225] width 91 height 17
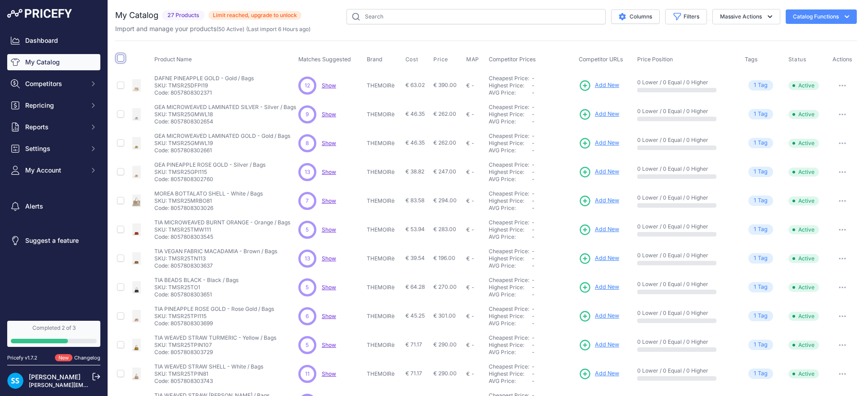
click at [119, 56] on input "checkbox" at bounding box center [120, 57] width 7 height 7
checkbox input "true"
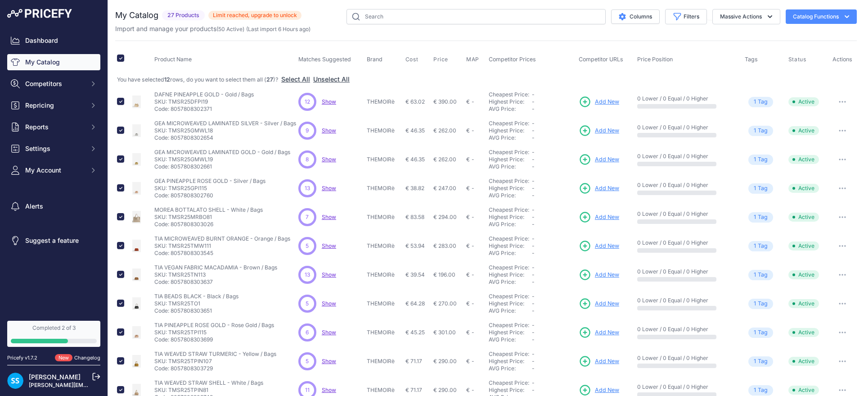
click at [794, 17] on button "Catalog Functions" at bounding box center [821, 16] width 71 height 14
click at [640, 44] on div "Product Name Matches Suggested Brand Cost" at bounding box center [486, 237] width 742 height 393
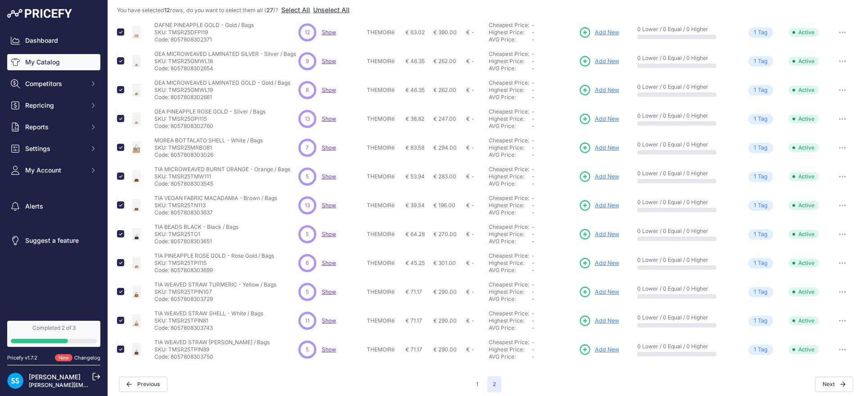
scroll to position [75, 0]
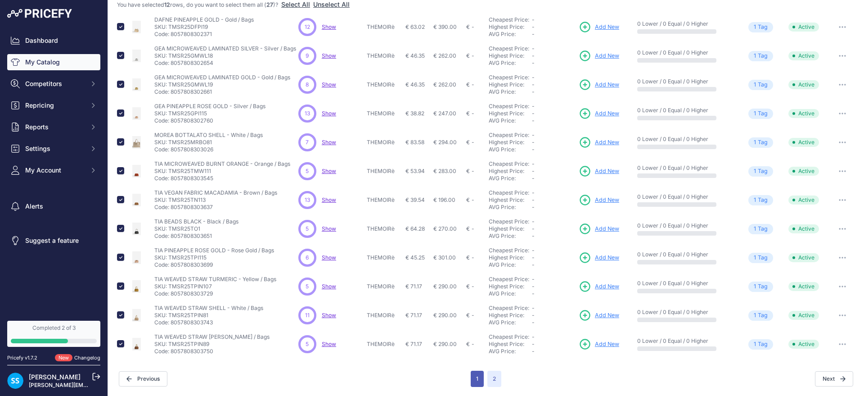
click at [472, 373] on button "1" at bounding box center [477, 379] width 13 height 16
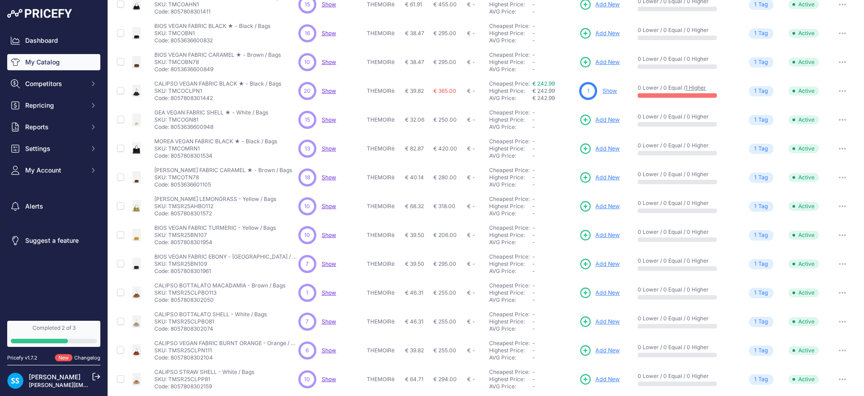
scroll to position [75, 0]
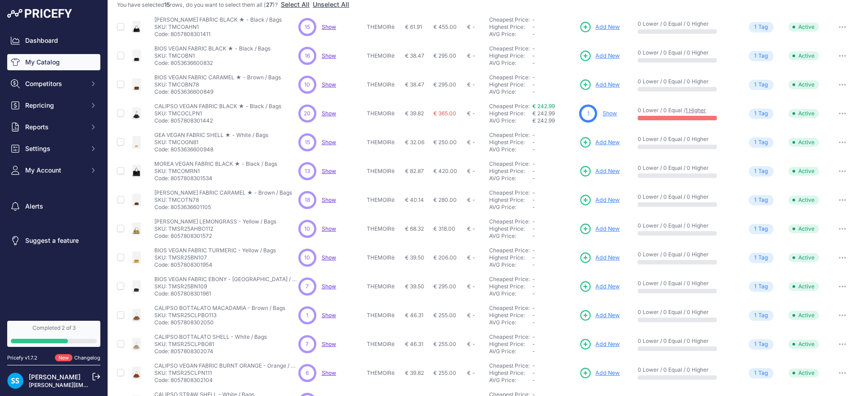
click at [77, 333] on link "Completed 2 of 3" at bounding box center [53, 334] width 93 height 26
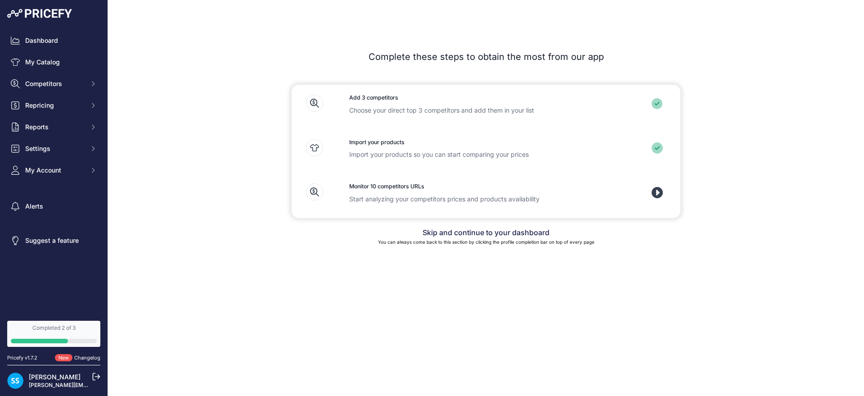
click at [660, 194] on icon at bounding box center [657, 192] width 11 height 11
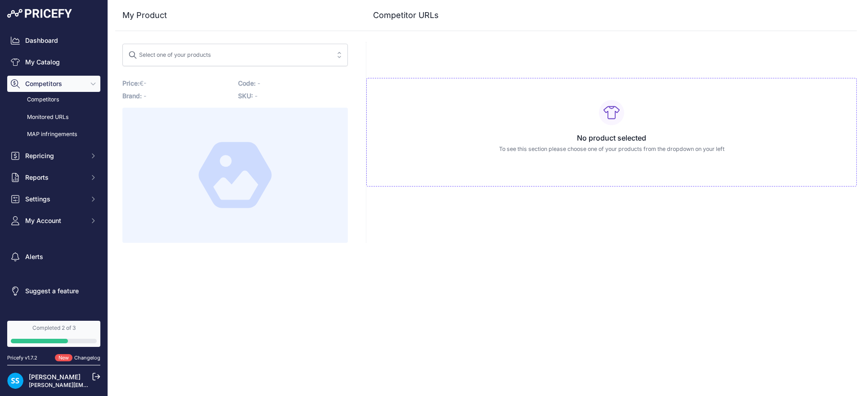
click at [324, 49] on span "Select one of your products" at bounding box center [228, 55] width 201 height 14
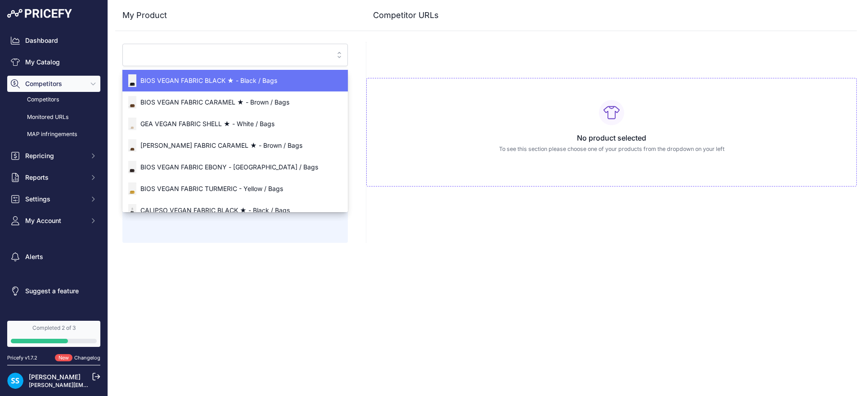
click at [307, 76] on span "BIOS VEGAN FABRIC BLACK ★ - Black / Bags" at bounding box center [235, 80] width 226 height 9
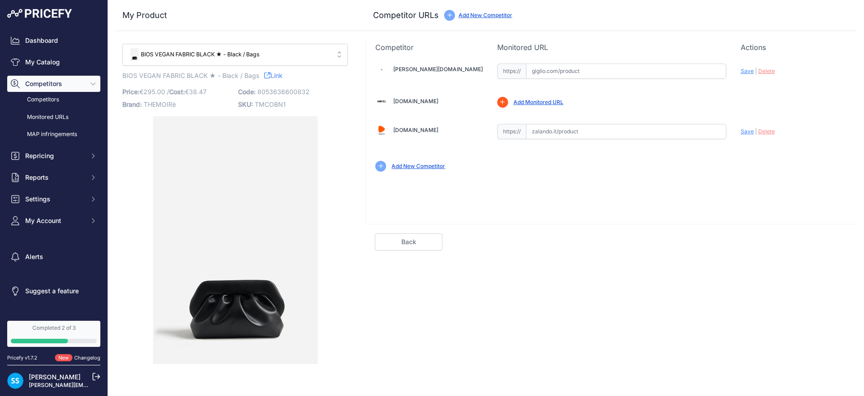
click at [492, 14] on link "Add New Competitor" at bounding box center [486, 15] width 54 height 7
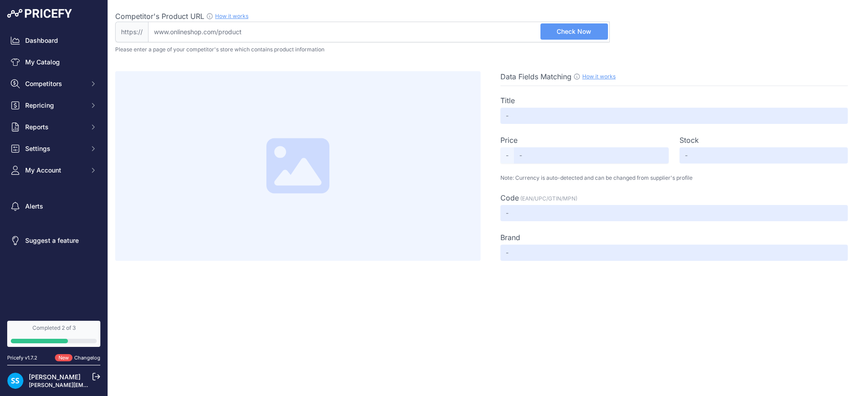
drag, startPoint x: 345, startPoint y: 36, endPoint x: 124, endPoint y: 37, distance: 221.0
click at [124, 37] on div "https:// Valid Not A Product URL" at bounding box center [362, 32] width 495 height 21
drag, startPoint x: 162, startPoint y: 29, endPoint x: 271, endPoint y: 36, distance: 109.6
click at [271, 36] on input "Competitor's Product URL How it works In order to create your competitor's extr…" at bounding box center [379, 32] width 462 height 21
paste input "https://www.miinto.it/"
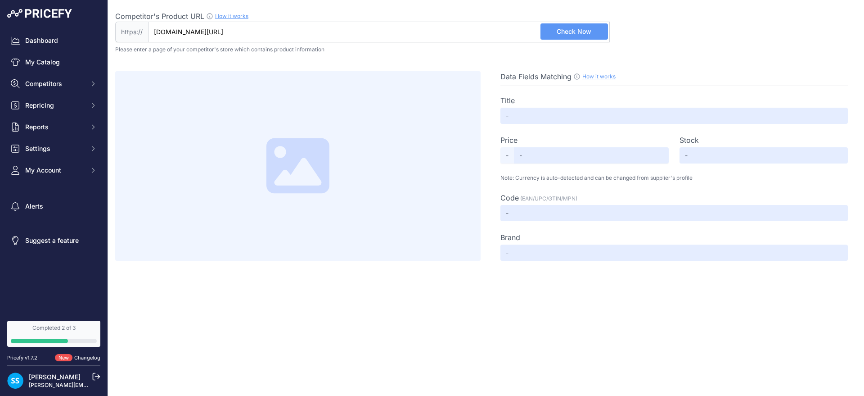
click at [571, 36] on button "Check Now" at bounding box center [575, 31] width 68 height 16
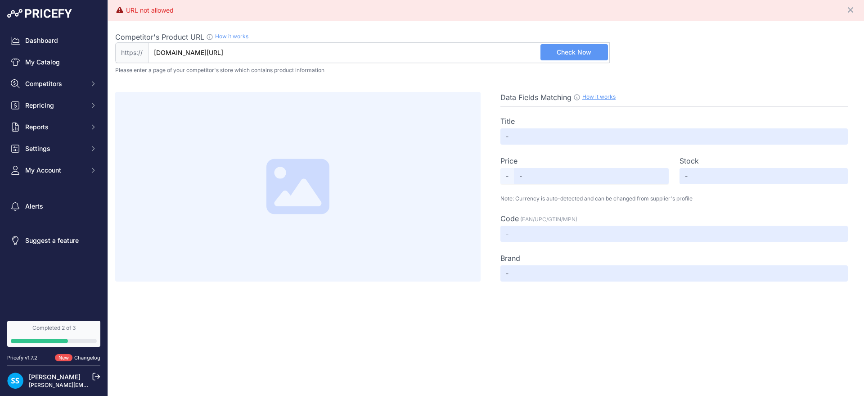
click at [240, 54] on input "www.miinto.it/" at bounding box center [379, 52] width 462 height 21
drag, startPoint x: 238, startPoint y: 60, endPoint x: 132, endPoint y: 53, distance: 106.5
click at [132, 53] on div "https:// www.miinto.it Valid Not A Product URL" at bounding box center [362, 52] width 495 height 21
paste input "https://www.miinto.it/p-borsa-a-tracolla-in-pelle-vegana-nera-9e12a5ab-11dd-4b2…"
type input "www.miinto.it/p-borsa-a-tracolla-in-pelle-vegana-nera-9e12a5ab-11dd-4b21-9463-7…"
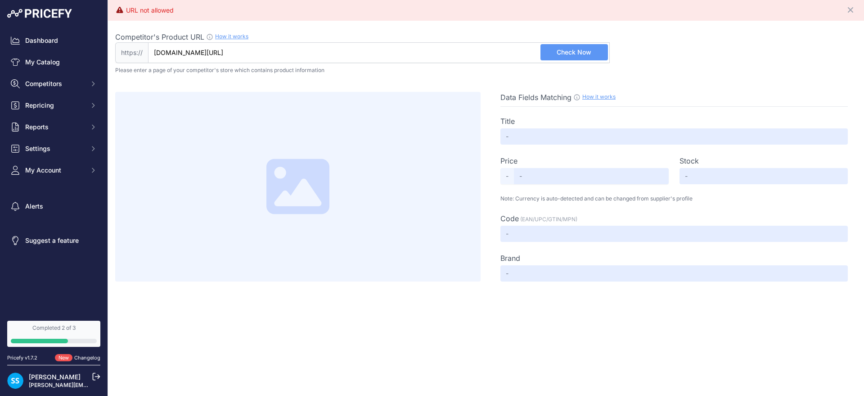
click at [575, 54] on span "Check Now" at bounding box center [574, 52] width 35 height 9
type input "Borsa a tracolla in pelle vegana nera | THEMOIRè | Borse a Tracolla | Miinto"
type input "199.00"
type input "Not Found"
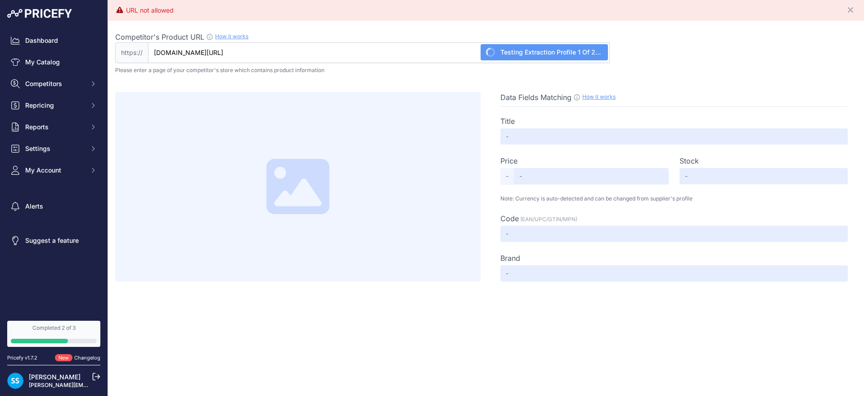
type input "Not Found"
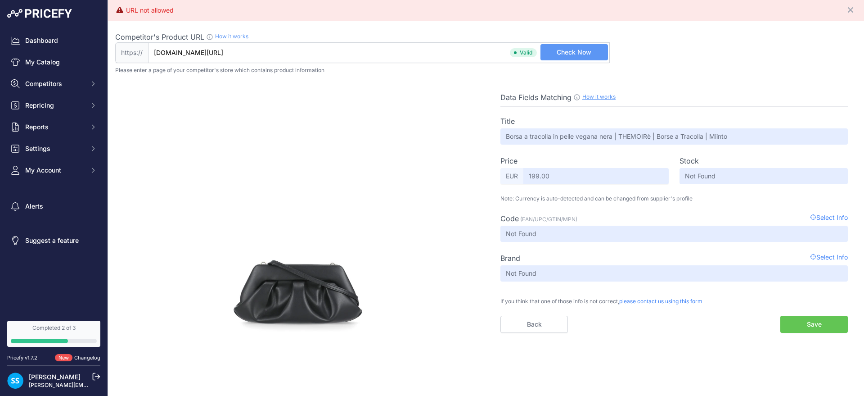
click at [794, 323] on button "Save" at bounding box center [815, 324] width 68 height 17
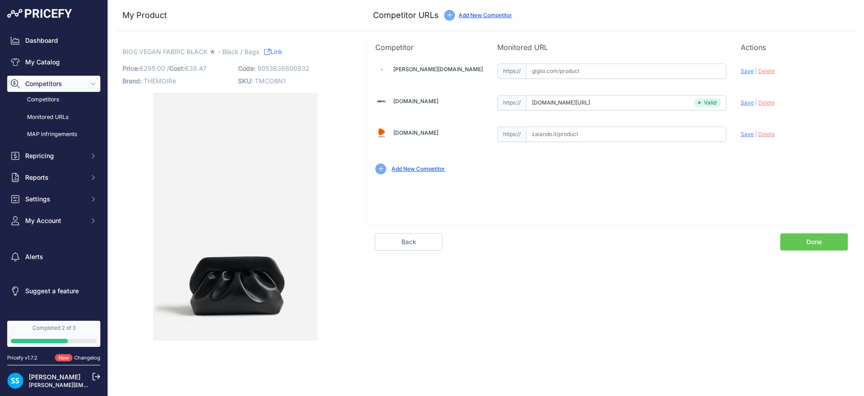
click at [812, 233] on link "Done" at bounding box center [815, 241] width 68 height 17
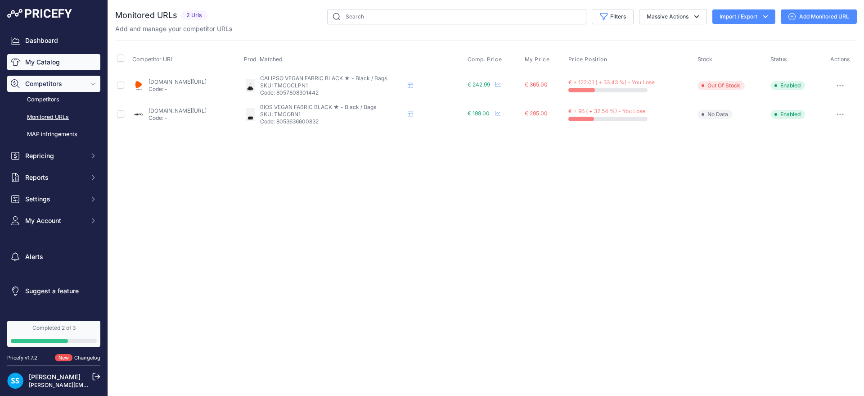
click at [34, 62] on link "My Catalog" at bounding box center [53, 62] width 93 height 16
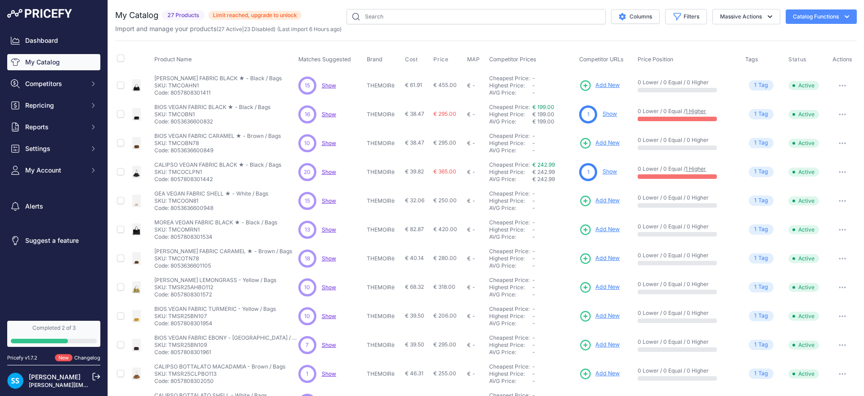
click at [799, 20] on button "Catalog Functions" at bounding box center [821, 16] width 71 height 14
click at [673, 22] on button "Filters" at bounding box center [686, 16] width 42 height 15
click at [660, 53] on select "All Status Only Enabled Only Disabled" at bounding box center [657, 51] width 86 height 15
select select "0"
click at [614, 44] on select "All Status Only Enabled Only Disabled" at bounding box center [657, 51] width 86 height 15
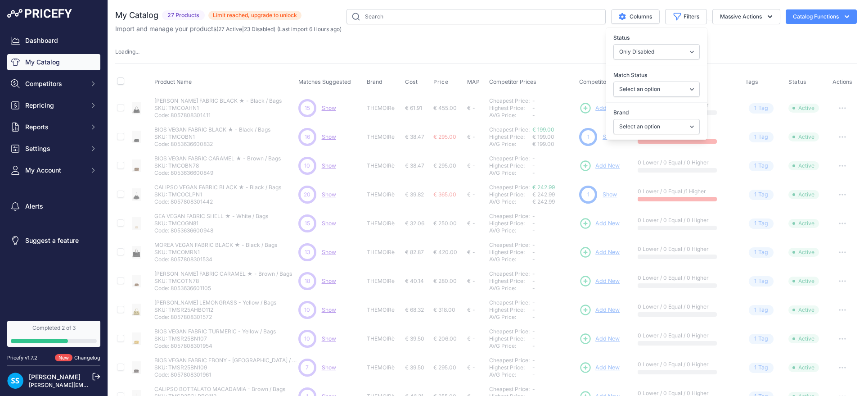
click at [279, 51] on div "Loading ..." at bounding box center [486, 52] width 742 height 9
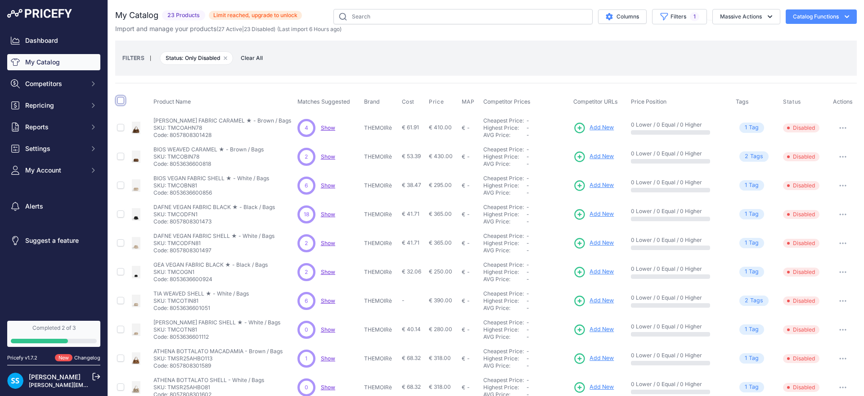
click at [123, 100] on input "checkbox" at bounding box center [120, 100] width 7 height 7
checkbox input "true"
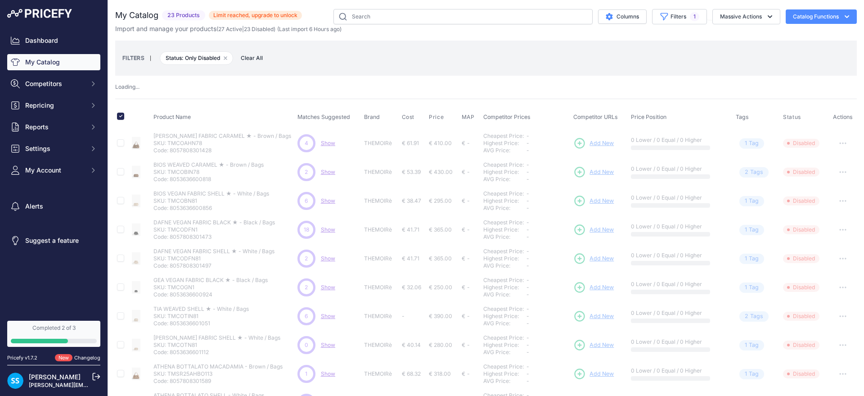
click at [823, 18] on button "Catalog Functions" at bounding box center [821, 16] width 71 height 14
click at [766, 17] on icon "button" at bounding box center [770, 16] width 9 height 9
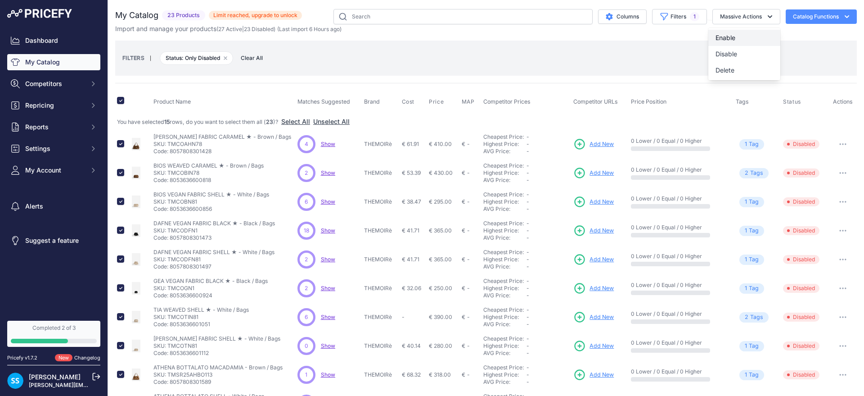
click at [736, 39] on button "Enable" at bounding box center [745, 38] width 72 height 16
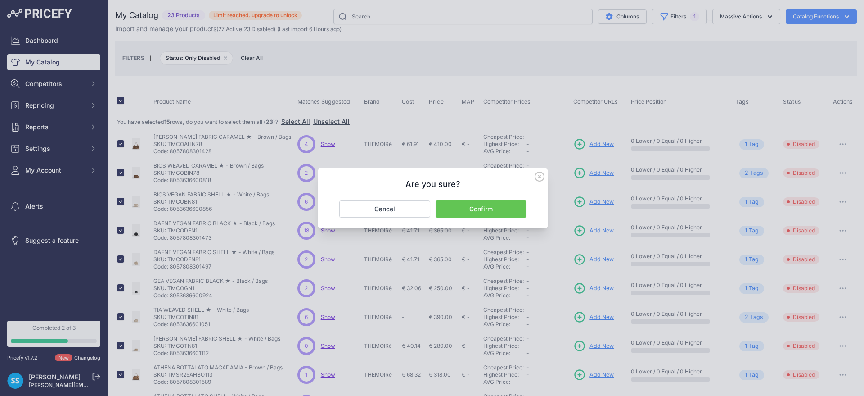
click at [526, 214] on button "Confirm" at bounding box center [481, 208] width 91 height 17
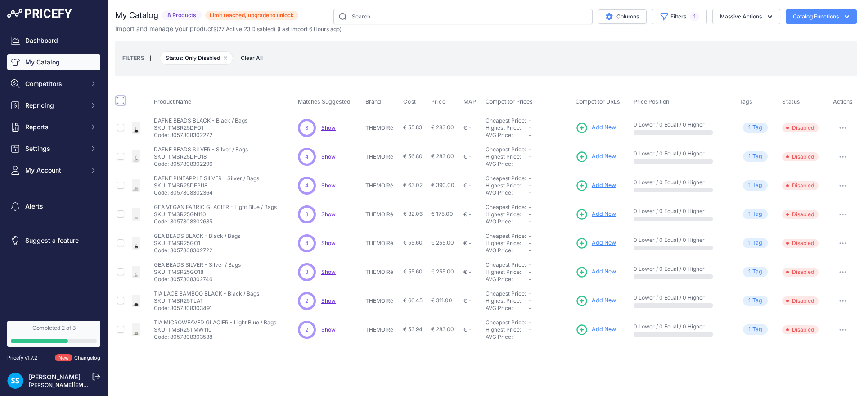
click at [119, 102] on input "checkbox" at bounding box center [120, 100] width 7 height 7
checkbox input "true"
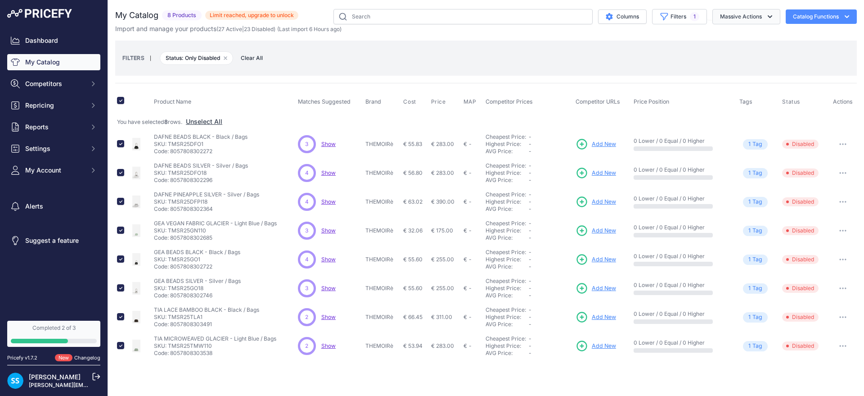
click at [724, 18] on button "Massive Actions" at bounding box center [747, 16] width 68 height 15
click at [723, 42] on button "Enable" at bounding box center [745, 38] width 72 height 16
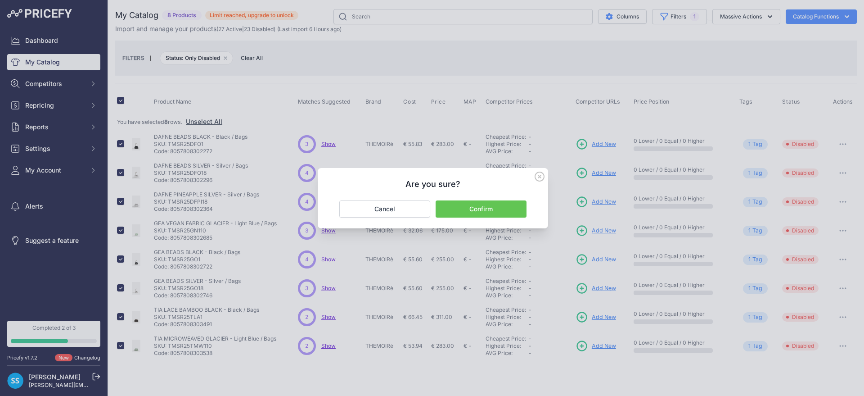
click at [509, 208] on button "Confirm" at bounding box center [481, 208] width 91 height 17
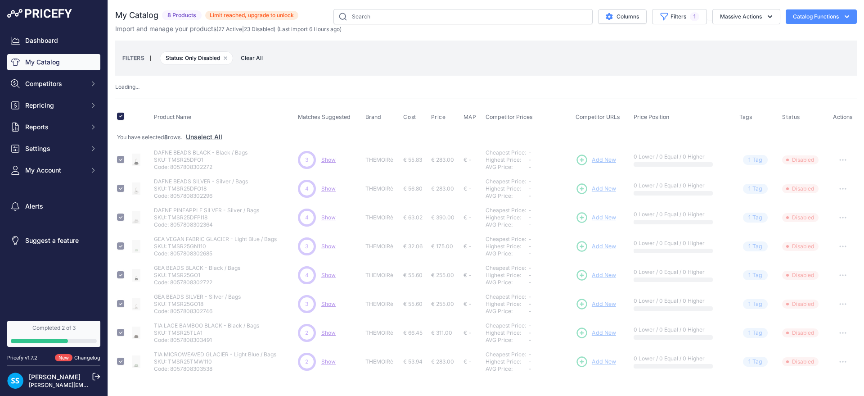
checkbox input "false"
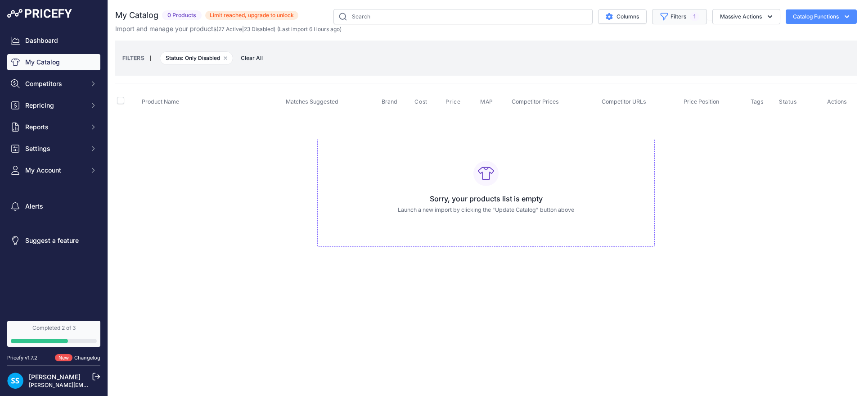
click at [660, 14] on icon "button" at bounding box center [664, 16] width 9 height 9
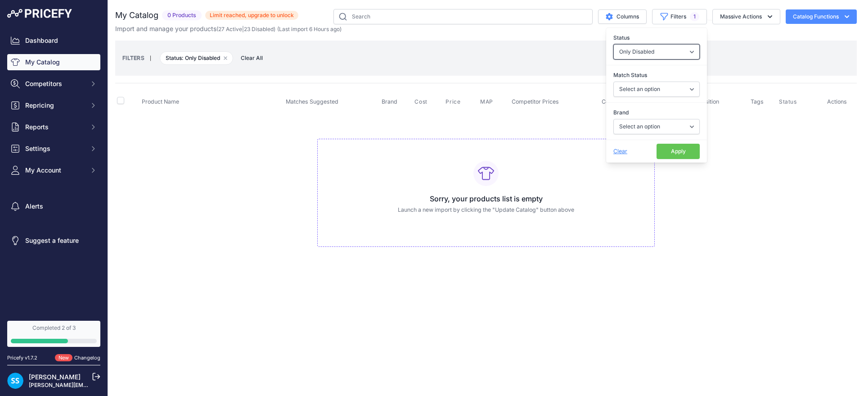
click at [658, 55] on select "All Status Only Enabled Only Disabled" at bounding box center [657, 51] width 86 height 15
select select
click at [614, 44] on select "All Status Only Enabled Only Disabled" at bounding box center [657, 51] width 86 height 15
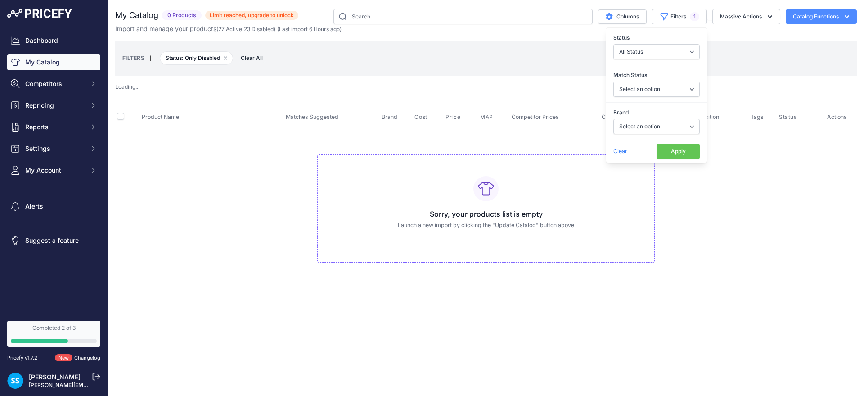
click at [674, 145] on button "Apply" at bounding box center [678, 151] width 43 height 15
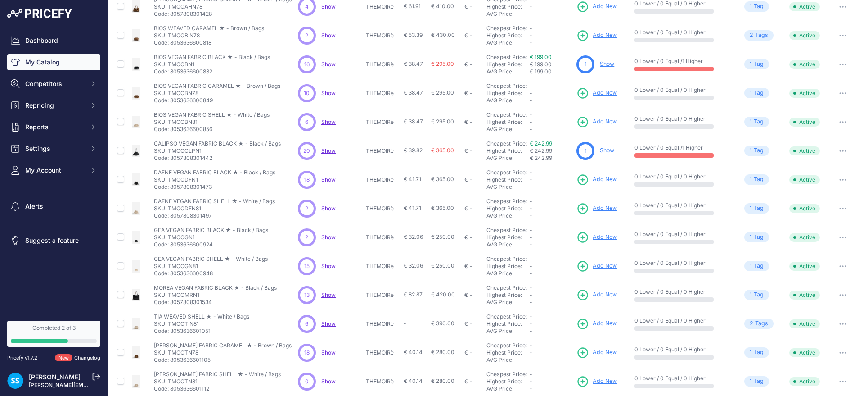
scroll to position [32, 0]
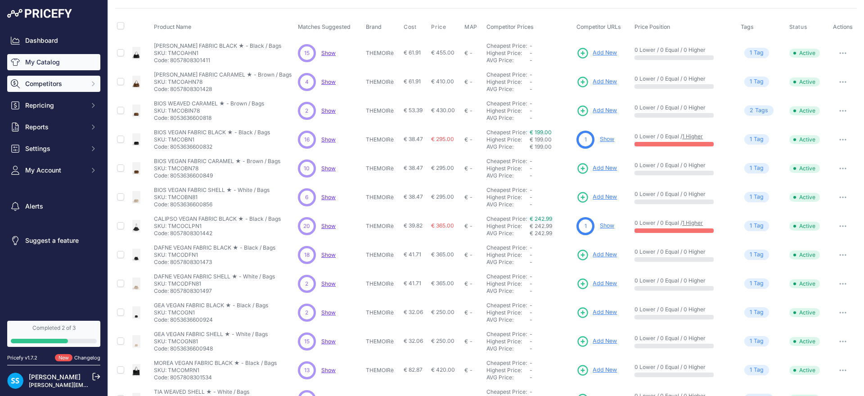
click at [68, 86] on span "Competitors" at bounding box center [54, 83] width 59 height 9
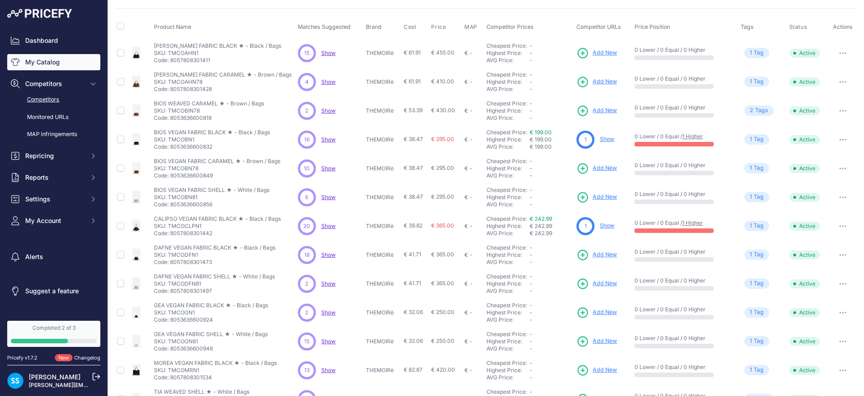
click at [66, 99] on link "Competitors" at bounding box center [53, 100] width 93 height 16
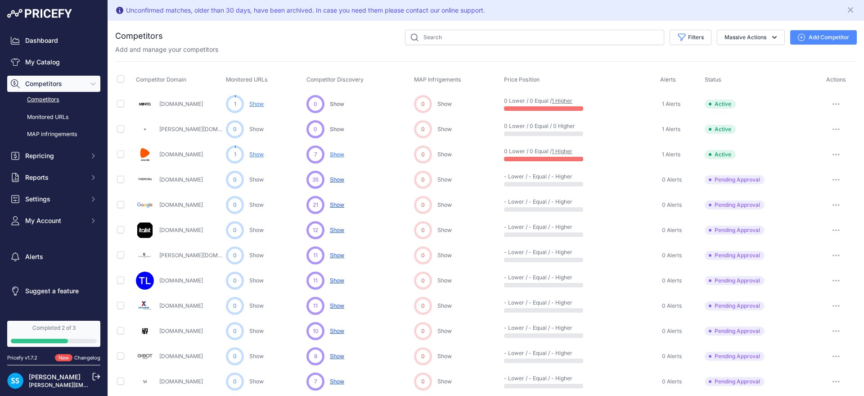
click at [63, 327] on div "Completed 2 of 3" at bounding box center [54, 327] width 86 height 7
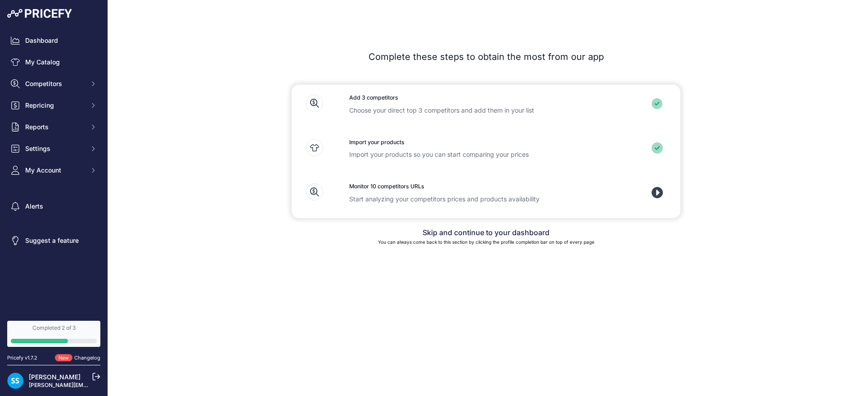
click at [651, 195] on div at bounding box center [658, 196] width 43 height 36
click at [27, 78] on button "Competitors" at bounding box center [53, 84] width 93 height 16
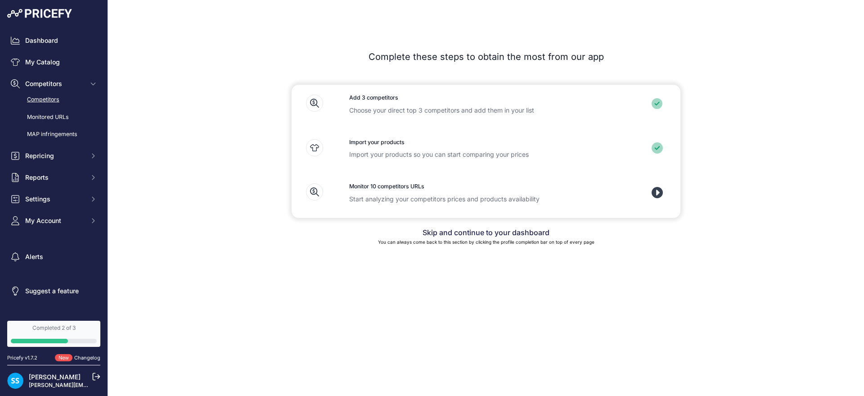
click at [38, 95] on link "Competitors" at bounding box center [53, 100] width 93 height 16
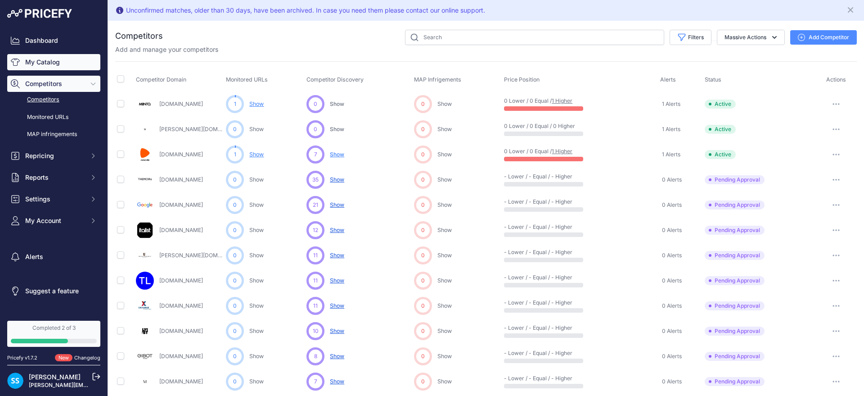
click at [65, 68] on link "My Catalog" at bounding box center [53, 62] width 93 height 16
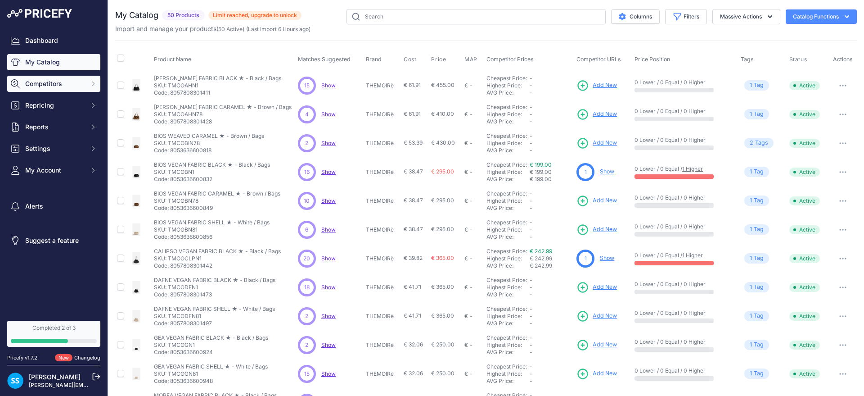
click at [72, 89] on button "Competitors" at bounding box center [53, 84] width 93 height 16
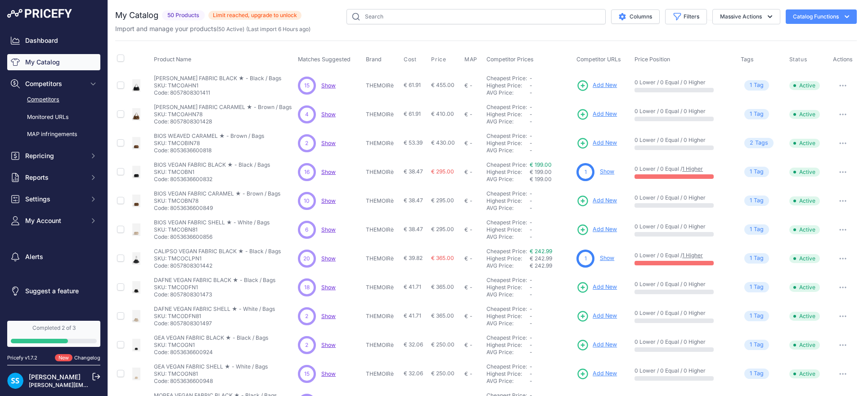
click at [71, 96] on link "Competitors" at bounding box center [53, 100] width 93 height 16
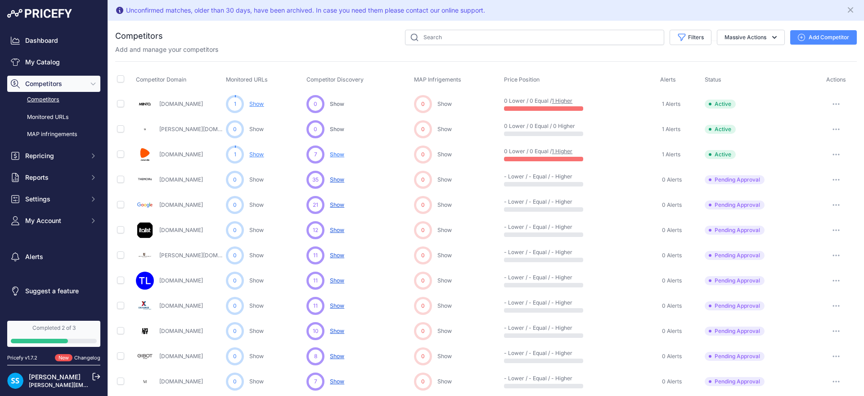
scroll to position [225, 0]
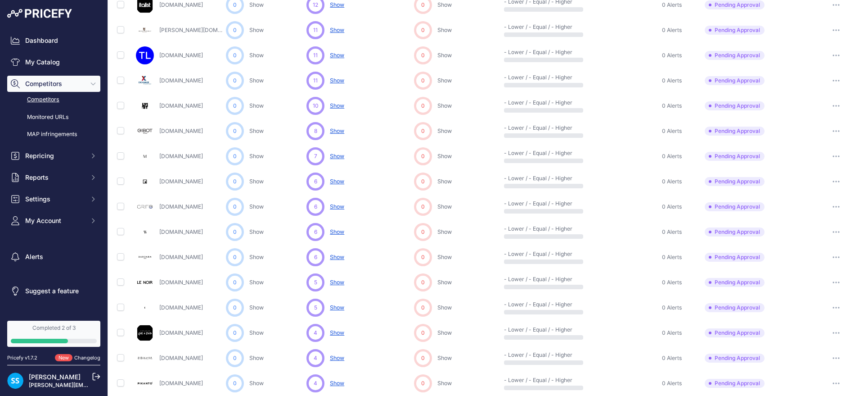
click at [827, 283] on button "button" at bounding box center [836, 282] width 18 height 13
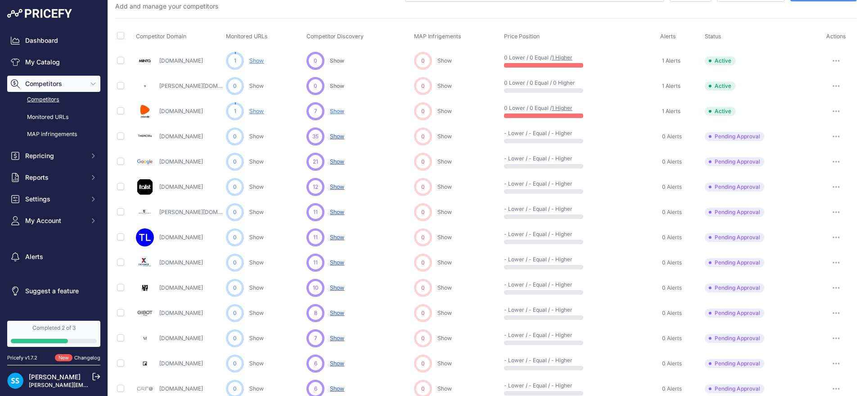
scroll to position [0, 0]
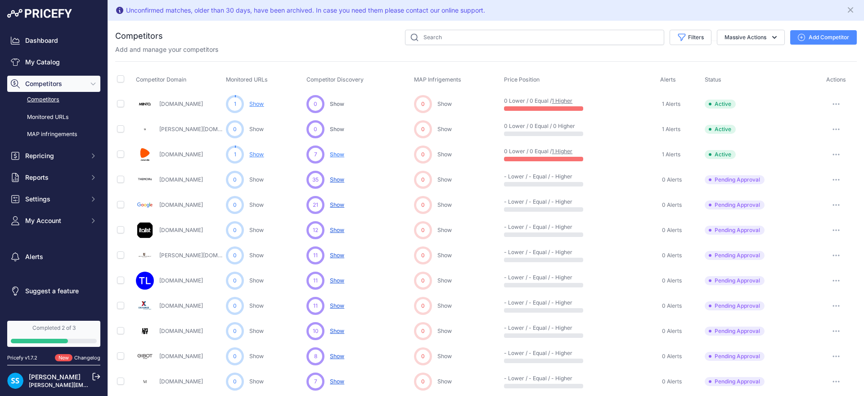
click at [335, 154] on span "Show" at bounding box center [337, 154] width 14 height 7
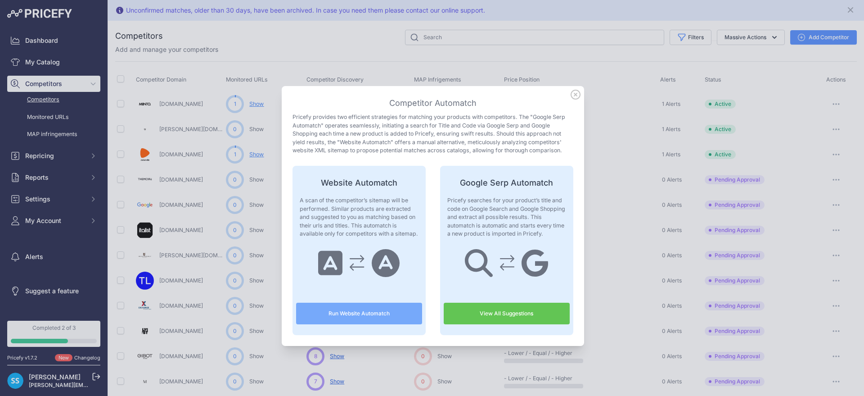
click at [475, 315] on link "View All Suggestions" at bounding box center [507, 314] width 126 height 22
click at [571, 98] on icon at bounding box center [576, 95] width 10 height 10
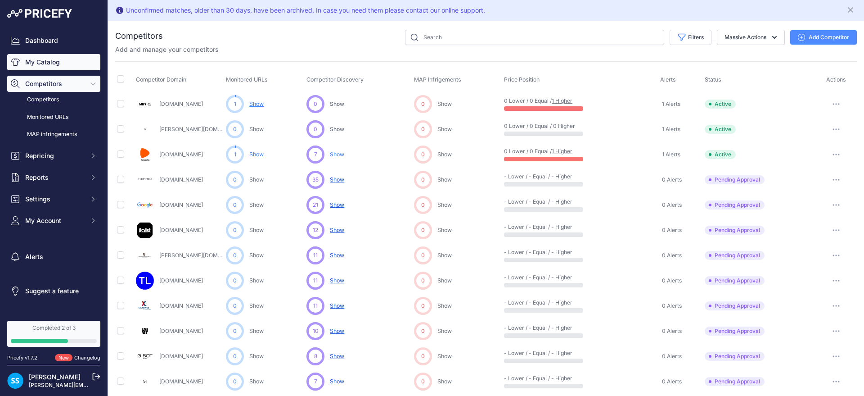
click at [64, 59] on link "My Catalog" at bounding box center [53, 62] width 93 height 16
click at [70, 64] on link "My Catalog" at bounding box center [53, 62] width 93 height 16
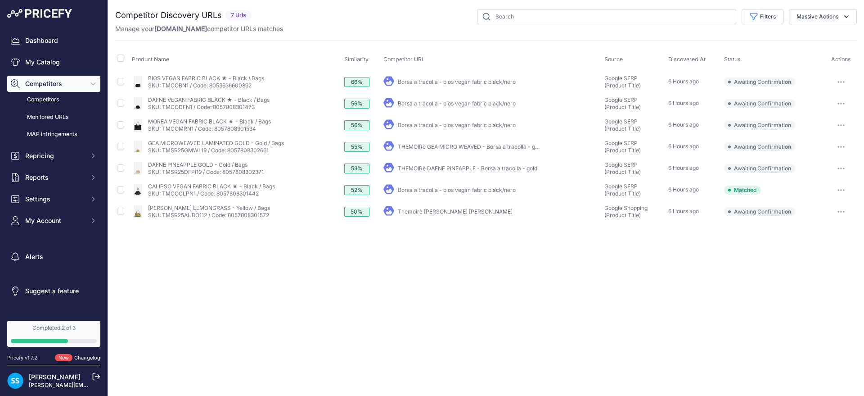
click at [836, 214] on button "button" at bounding box center [841, 211] width 18 height 13
click at [0, 0] on button "Confirm match" at bounding box center [0, 0] width 0 height 0
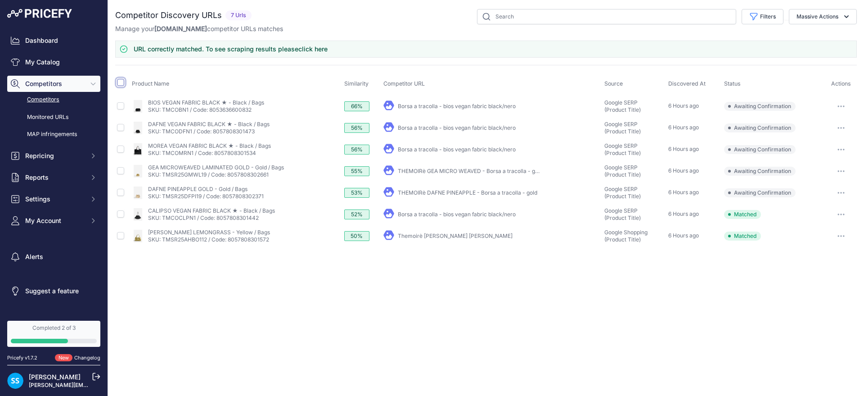
click at [121, 80] on input "checkbox" at bounding box center [120, 82] width 7 height 7
checkbox input "true"
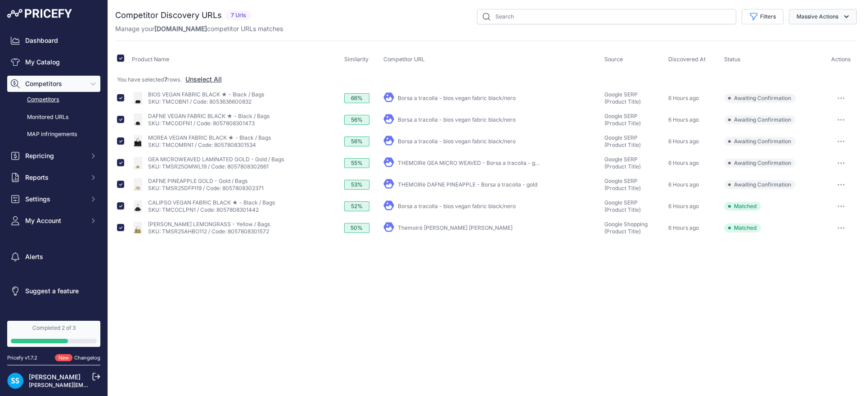
click at [805, 22] on button "Massive Actions" at bounding box center [823, 16] width 68 height 15
click at [806, 36] on span "Confirm Match" at bounding box center [814, 38] width 44 height 8
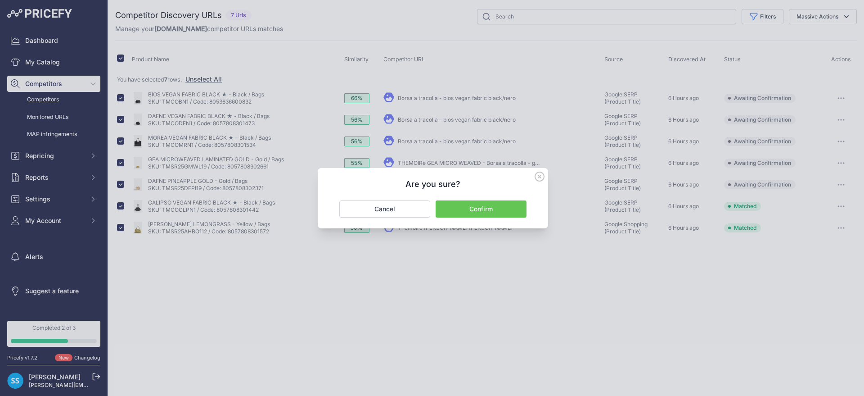
click at [490, 208] on button "Confirm" at bounding box center [481, 208] width 91 height 17
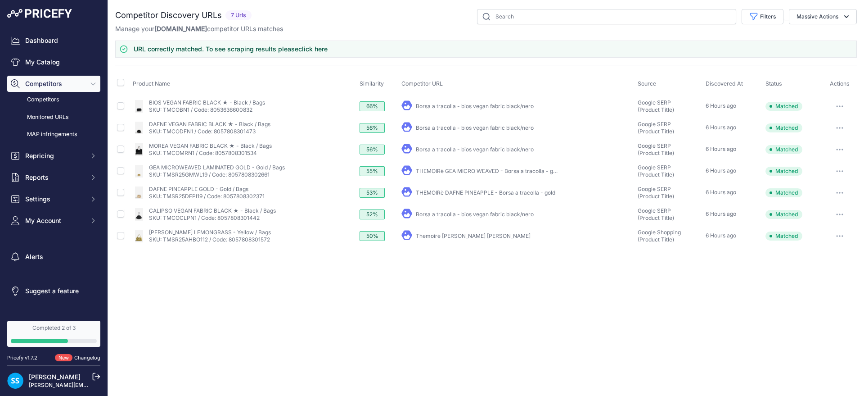
click at [64, 83] on span "Competitors" at bounding box center [54, 83] width 59 height 9
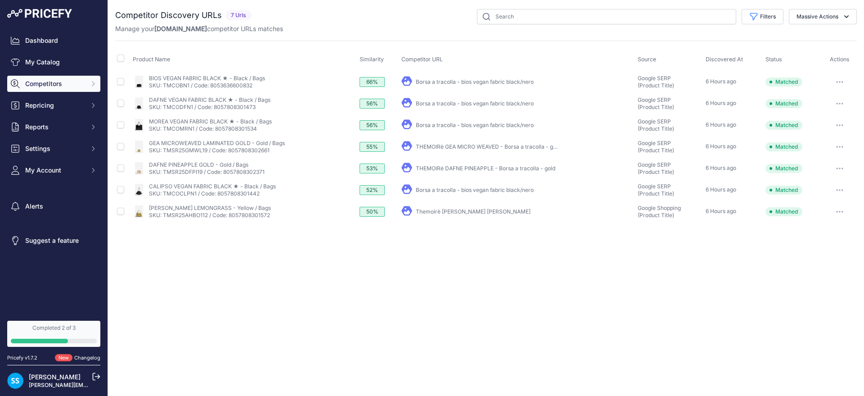
click at [58, 86] on span "Competitors" at bounding box center [54, 83] width 59 height 9
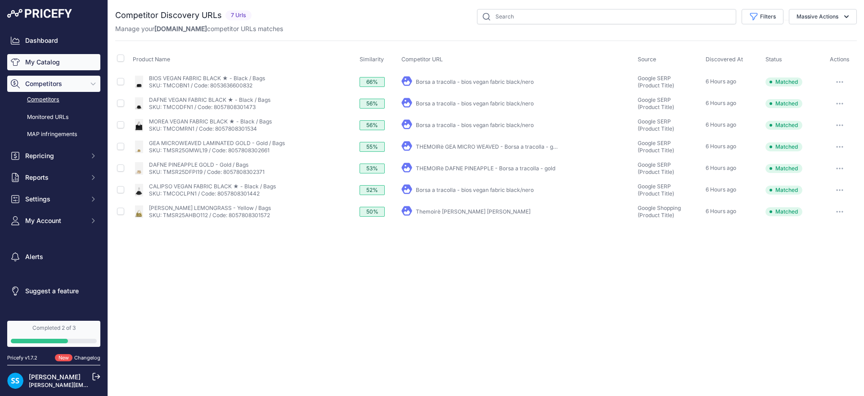
click at [58, 66] on link "My Catalog" at bounding box center [53, 62] width 93 height 16
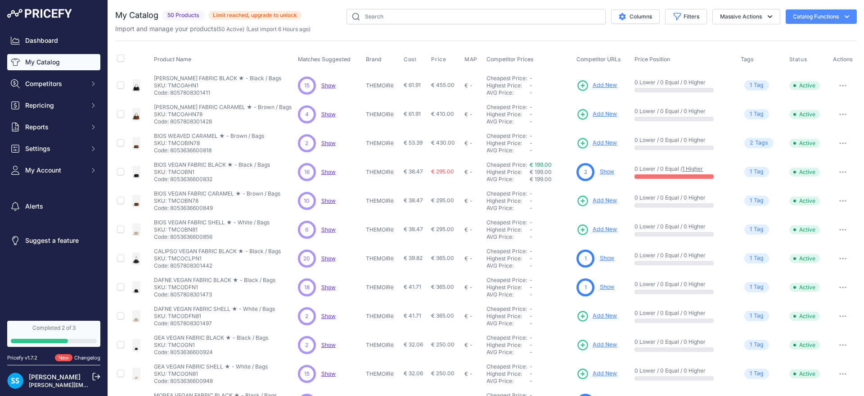
click at [56, 80] on span "Competitors" at bounding box center [54, 83] width 59 height 9
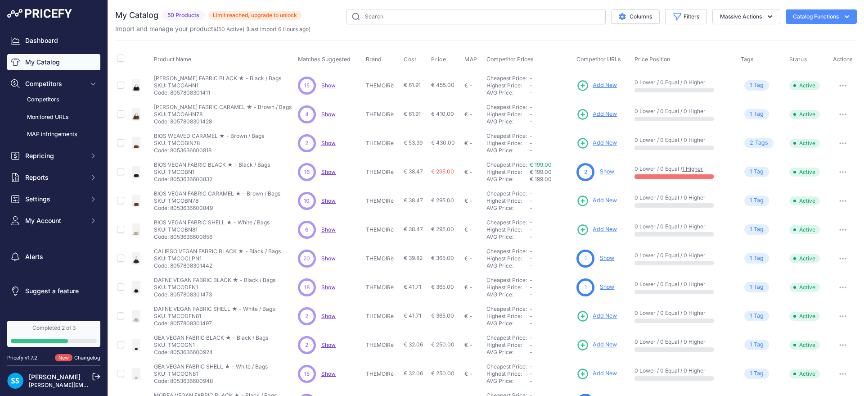
click at [59, 98] on link "Competitors" at bounding box center [53, 100] width 93 height 16
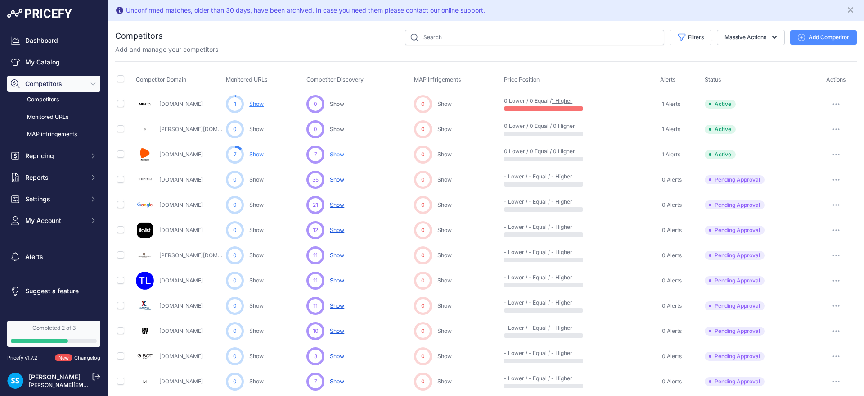
click at [331, 204] on span "Show" at bounding box center [337, 204] width 14 height 7
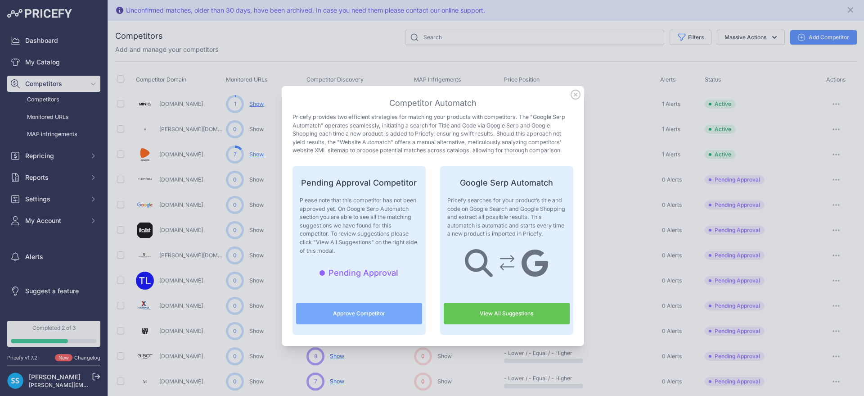
click at [571, 99] on icon at bounding box center [576, 95] width 10 height 10
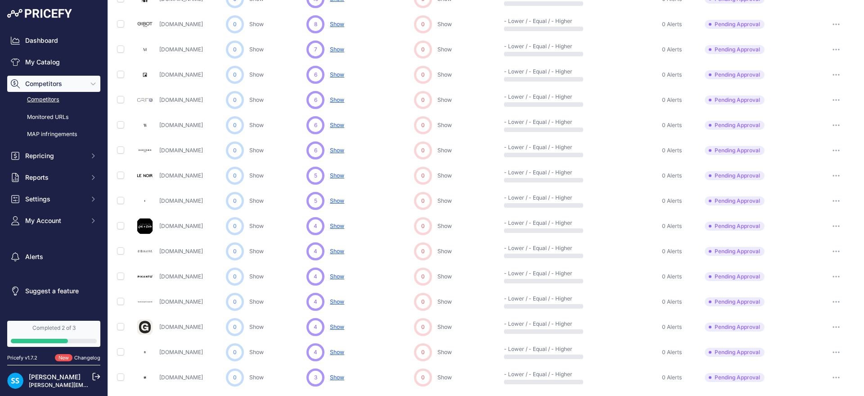
scroll to position [363, 0]
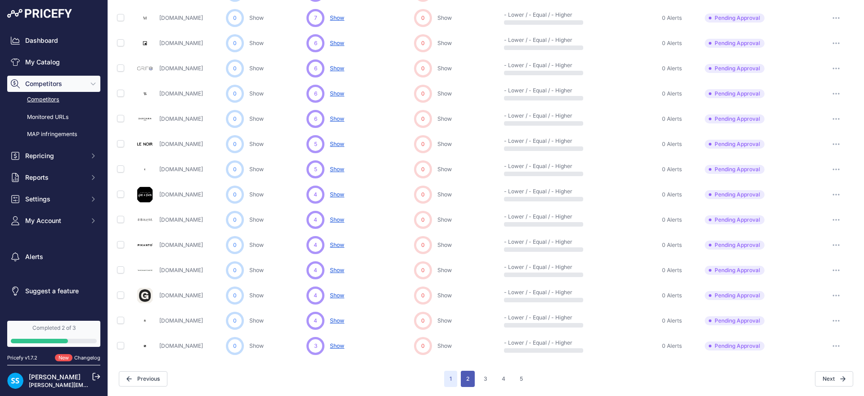
click at [461, 380] on button "2" at bounding box center [468, 379] width 14 height 16
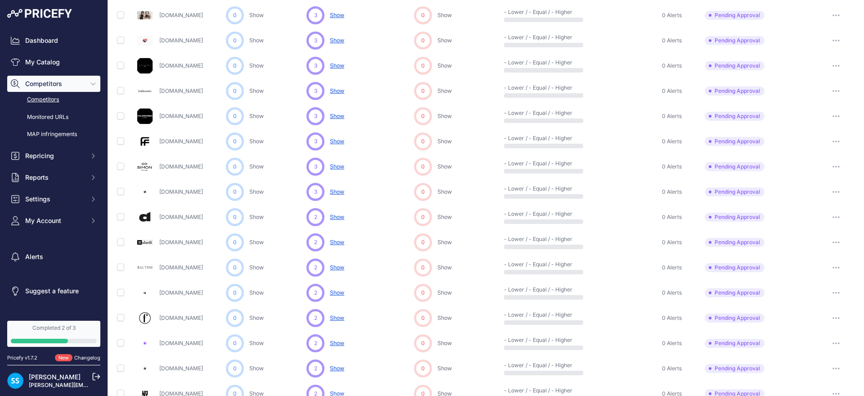
scroll to position [363, 0]
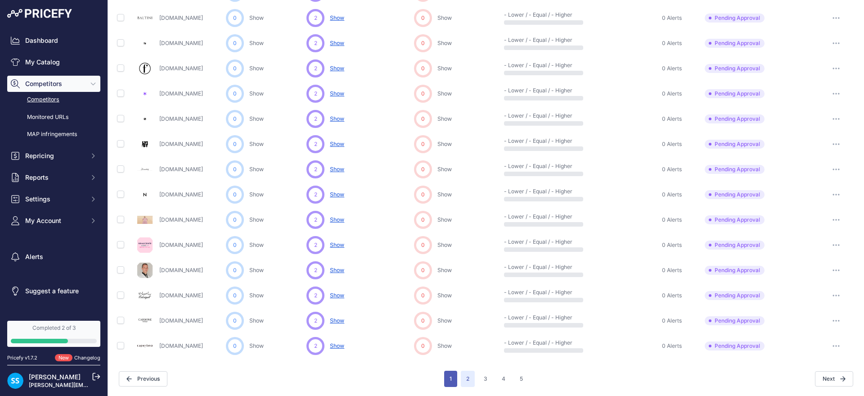
click at [446, 375] on button "1" at bounding box center [450, 379] width 13 height 16
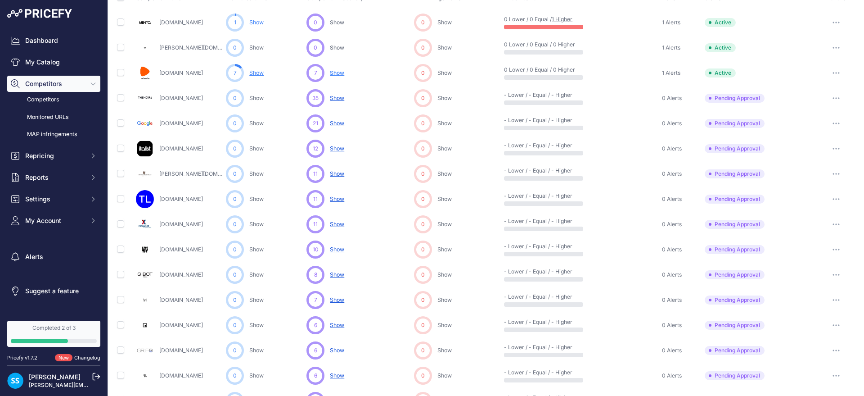
scroll to position [26, 0]
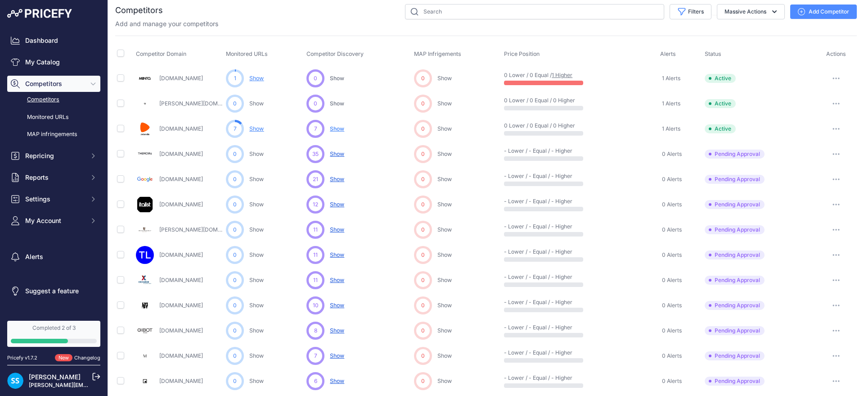
click at [335, 230] on span "Show" at bounding box center [337, 229] width 14 height 7
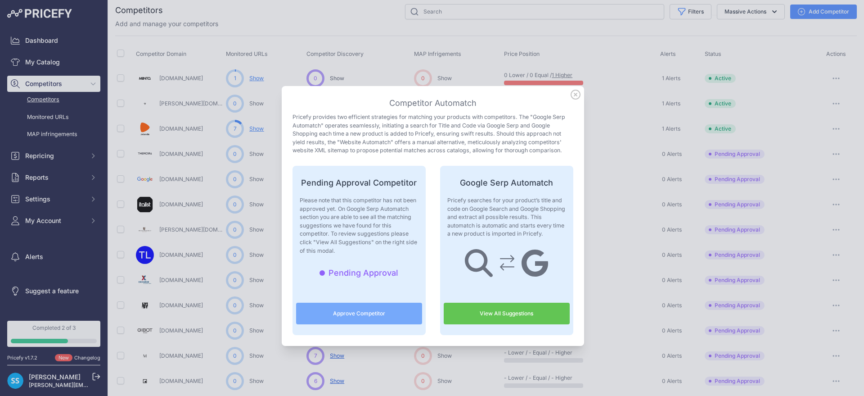
click at [512, 318] on link "View All Suggestions" at bounding box center [507, 314] width 126 height 22
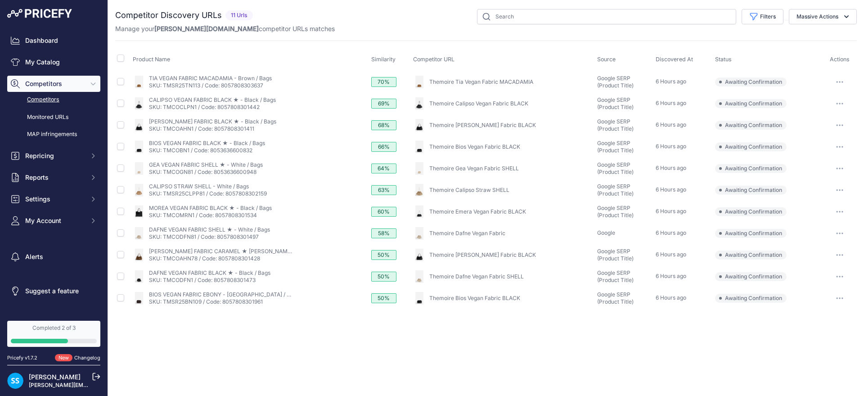
click at [840, 80] on button "button" at bounding box center [840, 82] width 18 height 13
click at [829, 101] on button "Confirm match" at bounding box center [819, 101] width 74 height 14
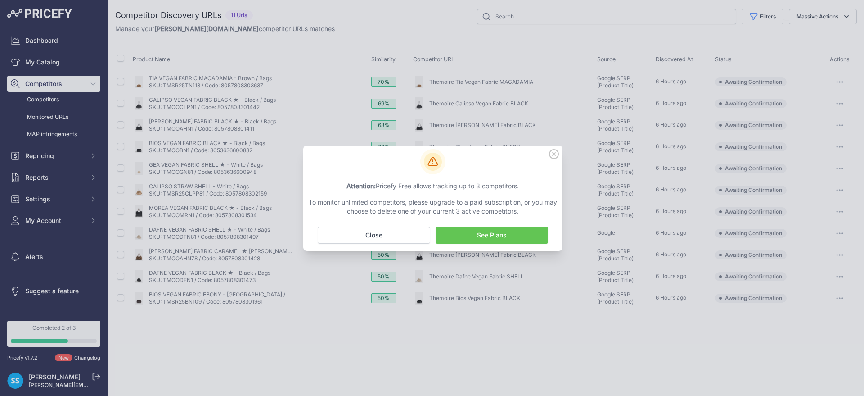
click at [551, 153] on icon at bounding box center [554, 154] width 10 height 10
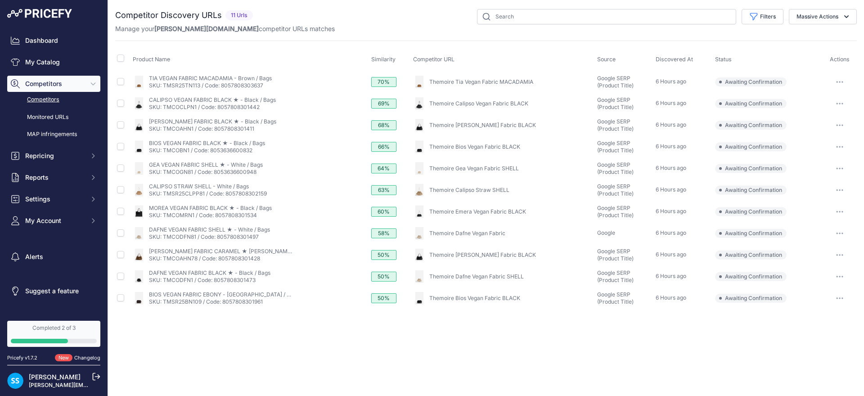
click at [47, 99] on link "Competitors" at bounding box center [53, 100] width 93 height 16
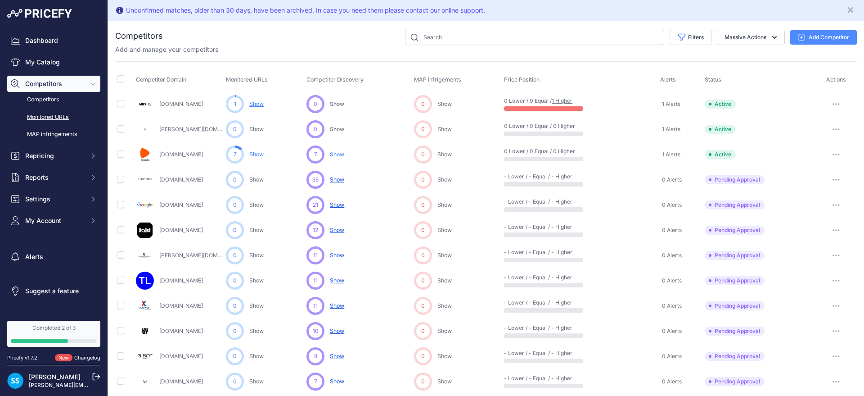
click at [66, 112] on link "Monitored URLs" at bounding box center [53, 117] width 93 height 16
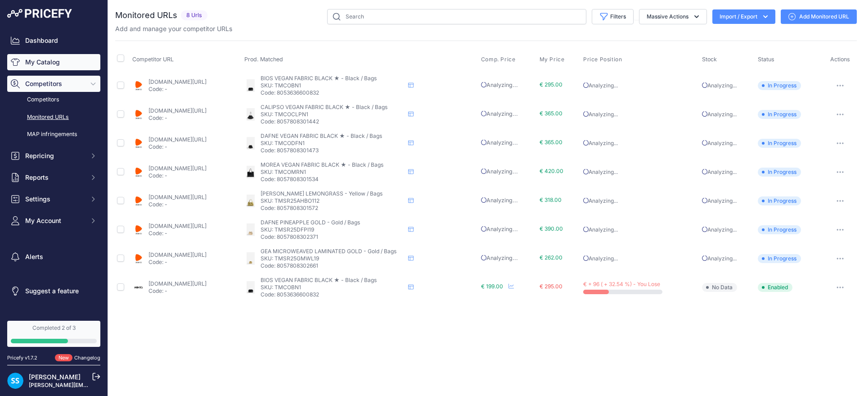
click at [65, 61] on link "My Catalog" at bounding box center [53, 62] width 93 height 16
